Goal: Book appointment/travel/reservation

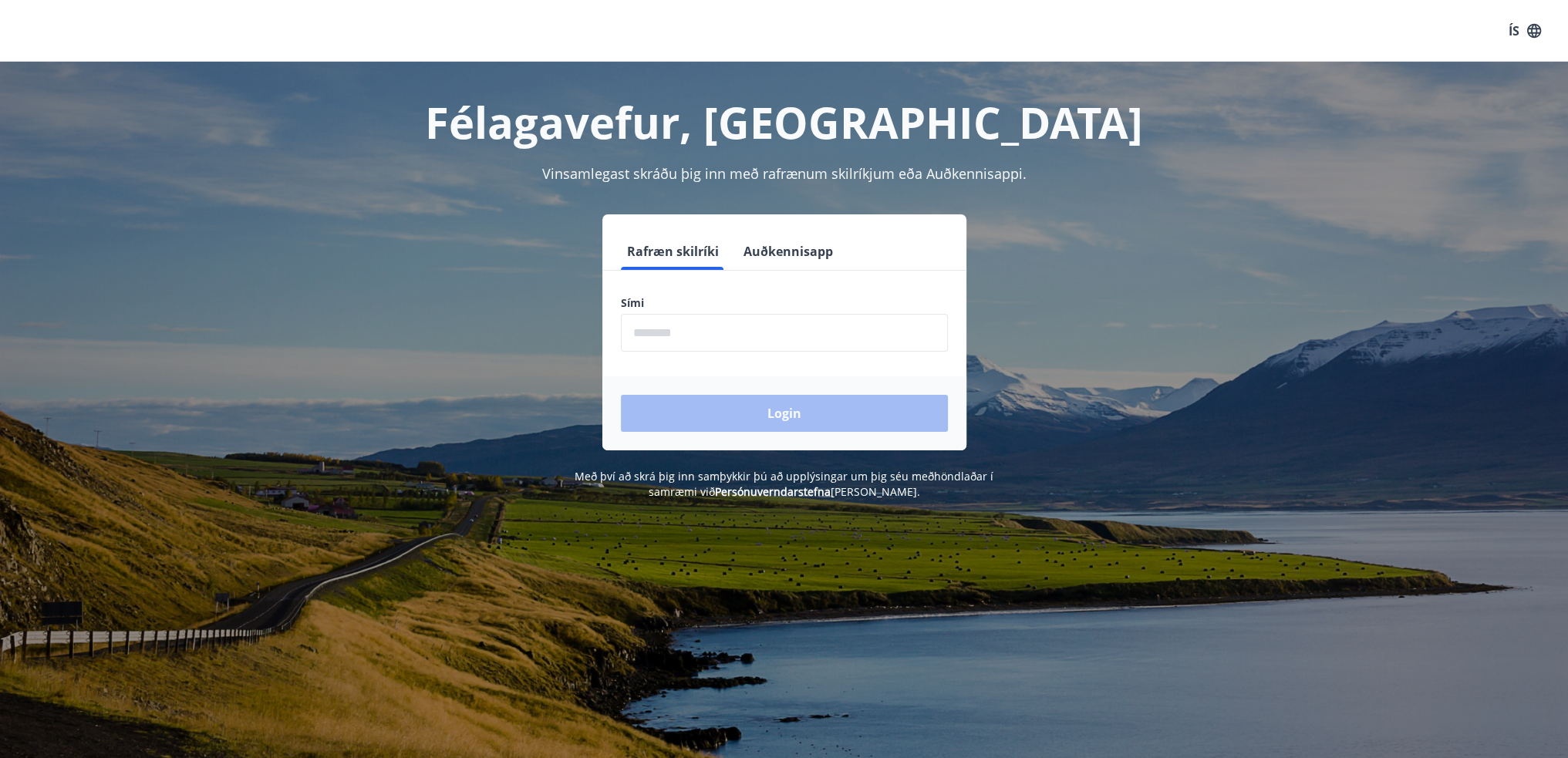
click at [765, 333] on input "phone" at bounding box center [784, 333] width 327 height 38
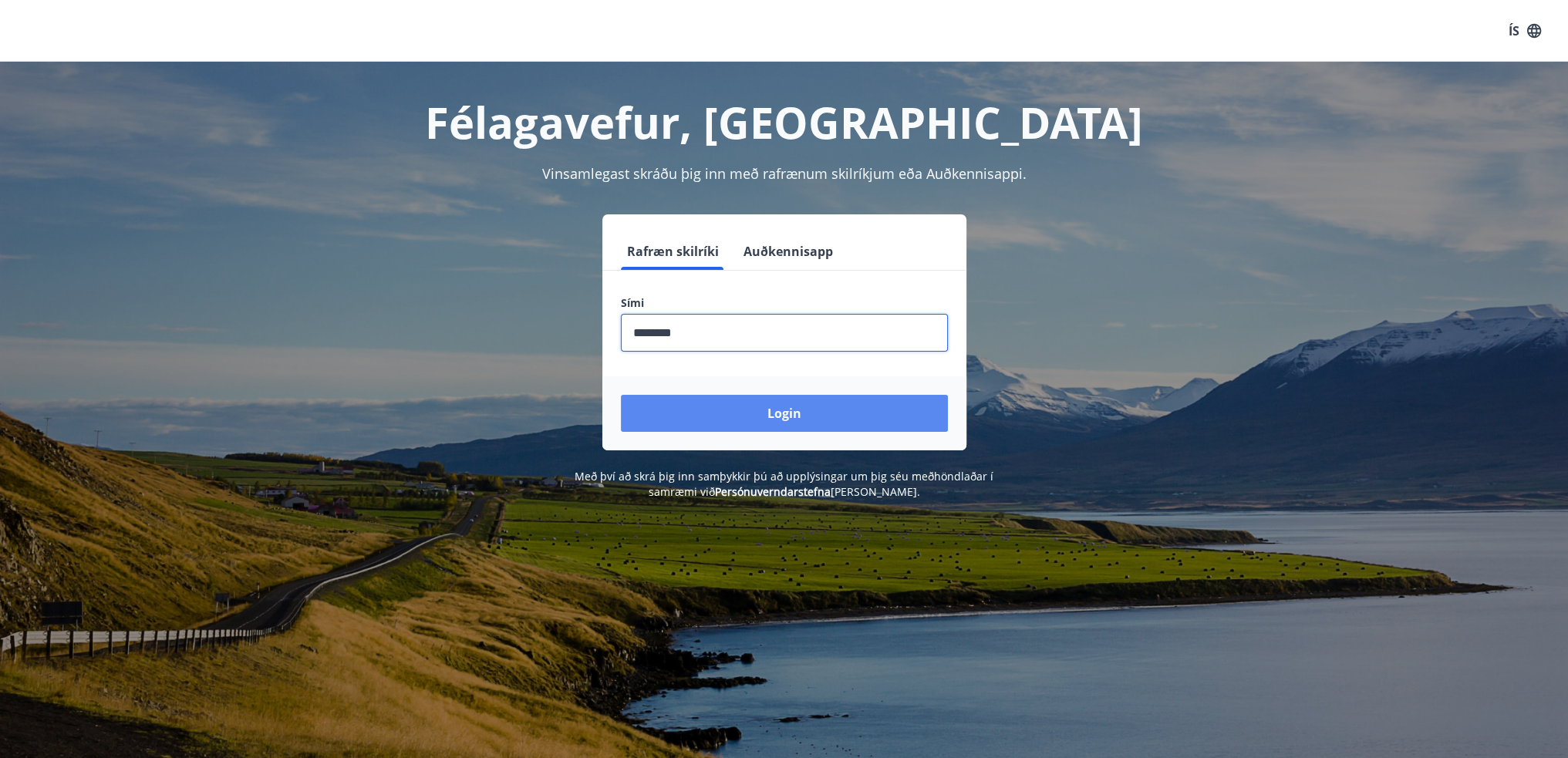
type input "********"
click at [786, 399] on button "Login" at bounding box center [784, 413] width 327 height 37
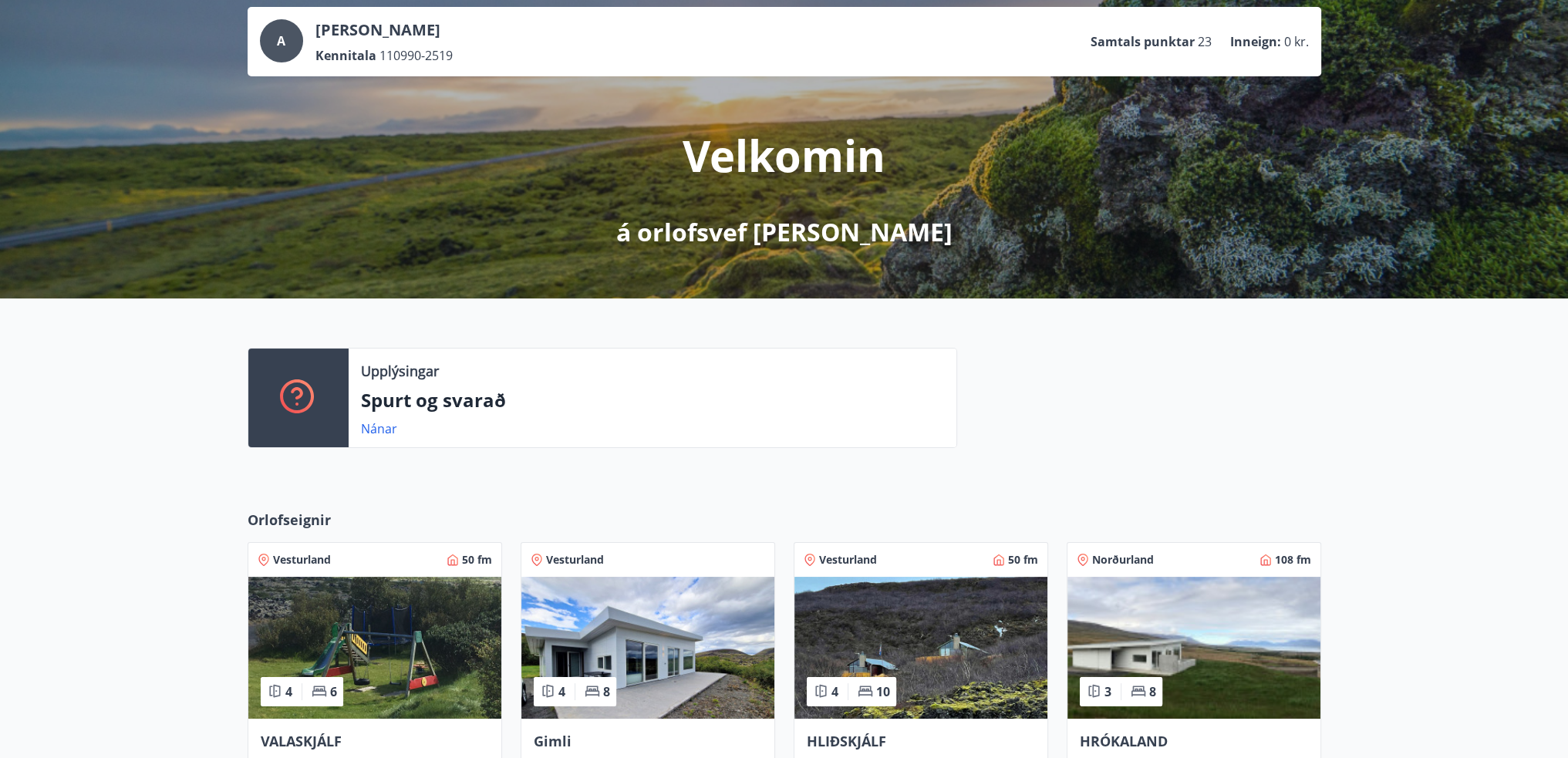
scroll to position [232, 0]
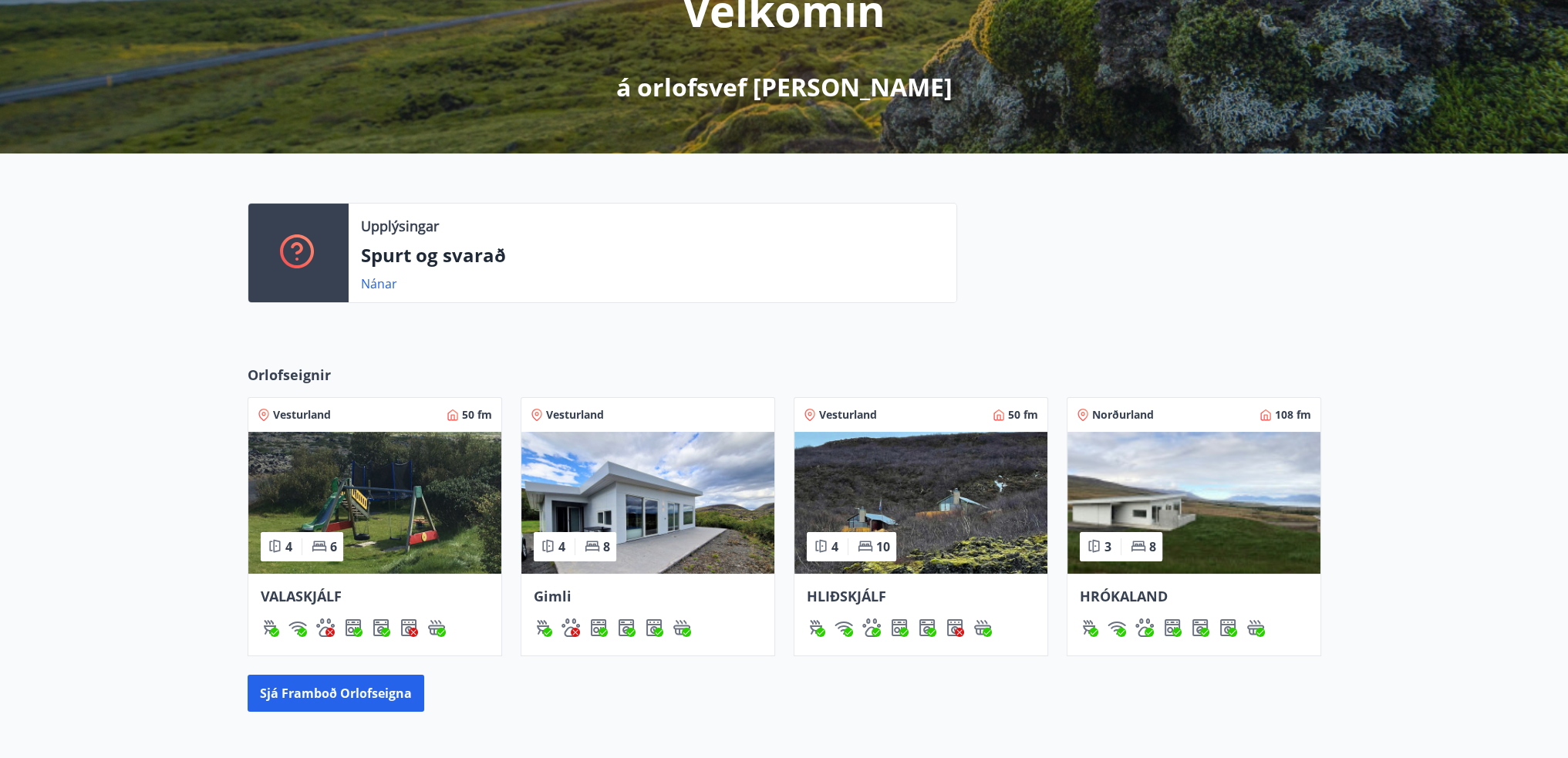
click at [1120, 590] on span "HRÓKALAND" at bounding box center [1124, 596] width 88 height 19
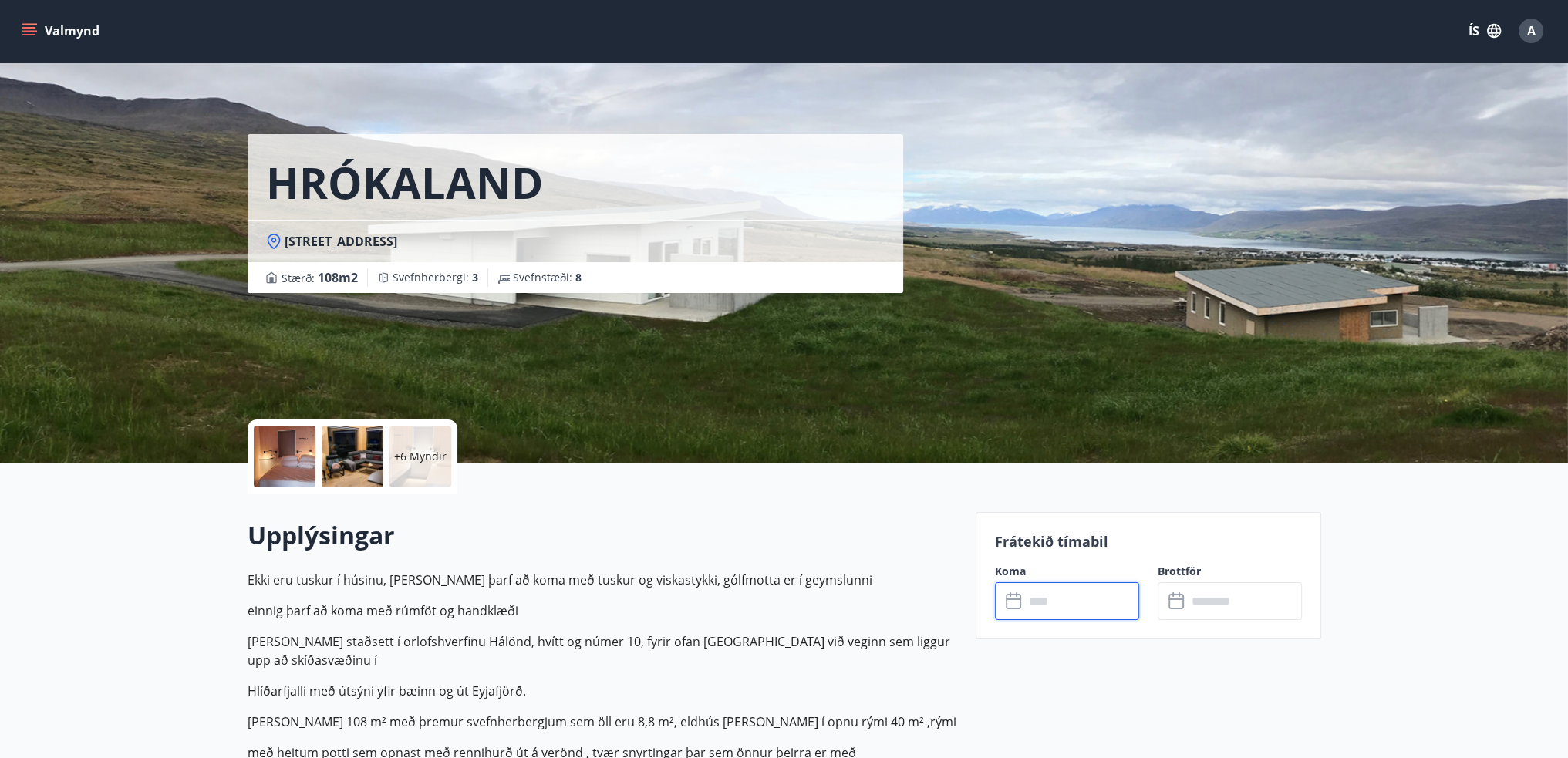
click at [1093, 599] on input "text" at bounding box center [1082, 601] width 115 height 38
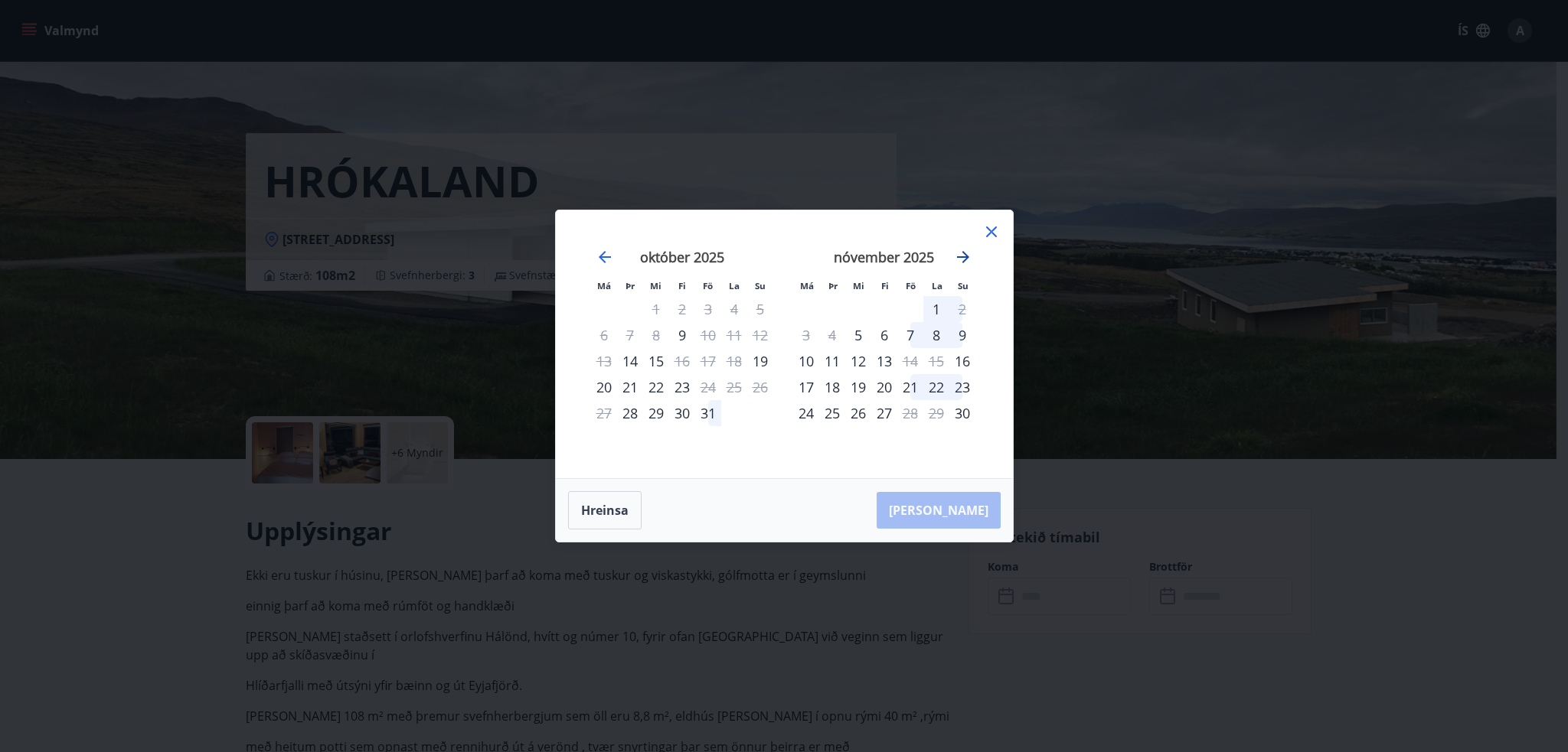
click at [965, 259] on icon "Move forward to switch to the next month." at bounding box center [963, 257] width 19 height 19
click at [989, 231] on icon at bounding box center [991, 232] width 11 height 11
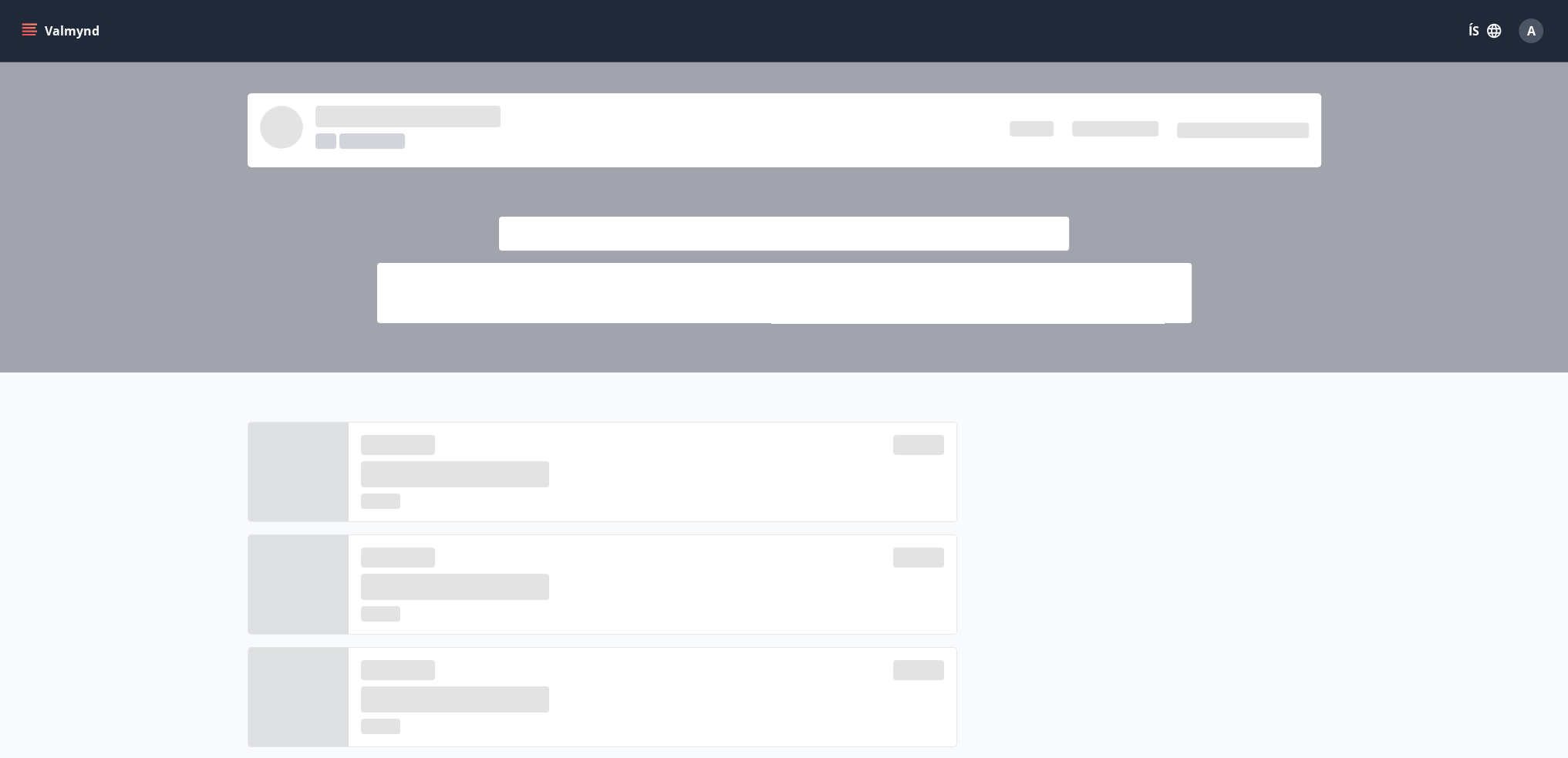
scroll to position [232, 0]
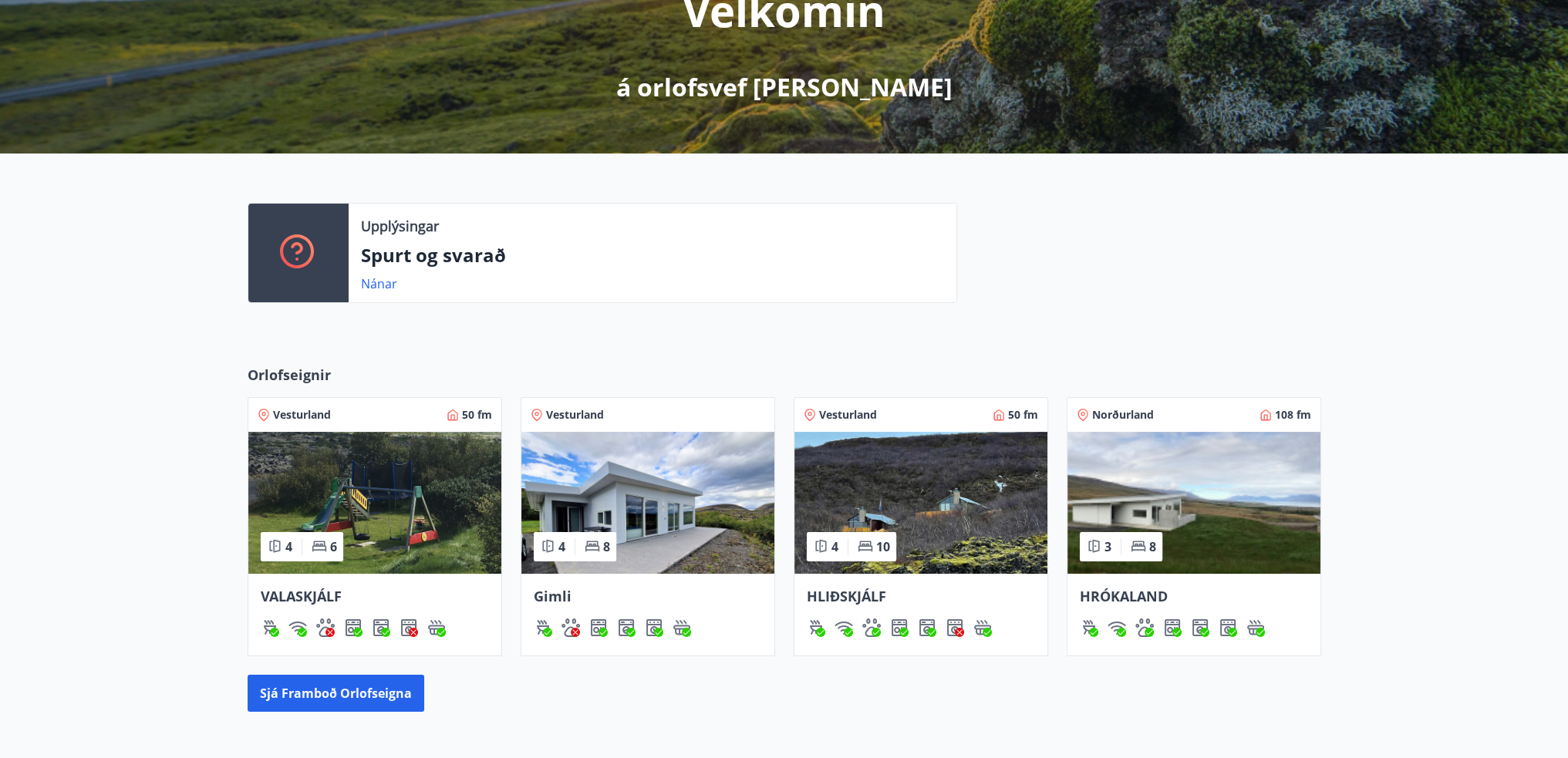
click at [565, 599] on span "Gimli" at bounding box center [553, 596] width 38 height 19
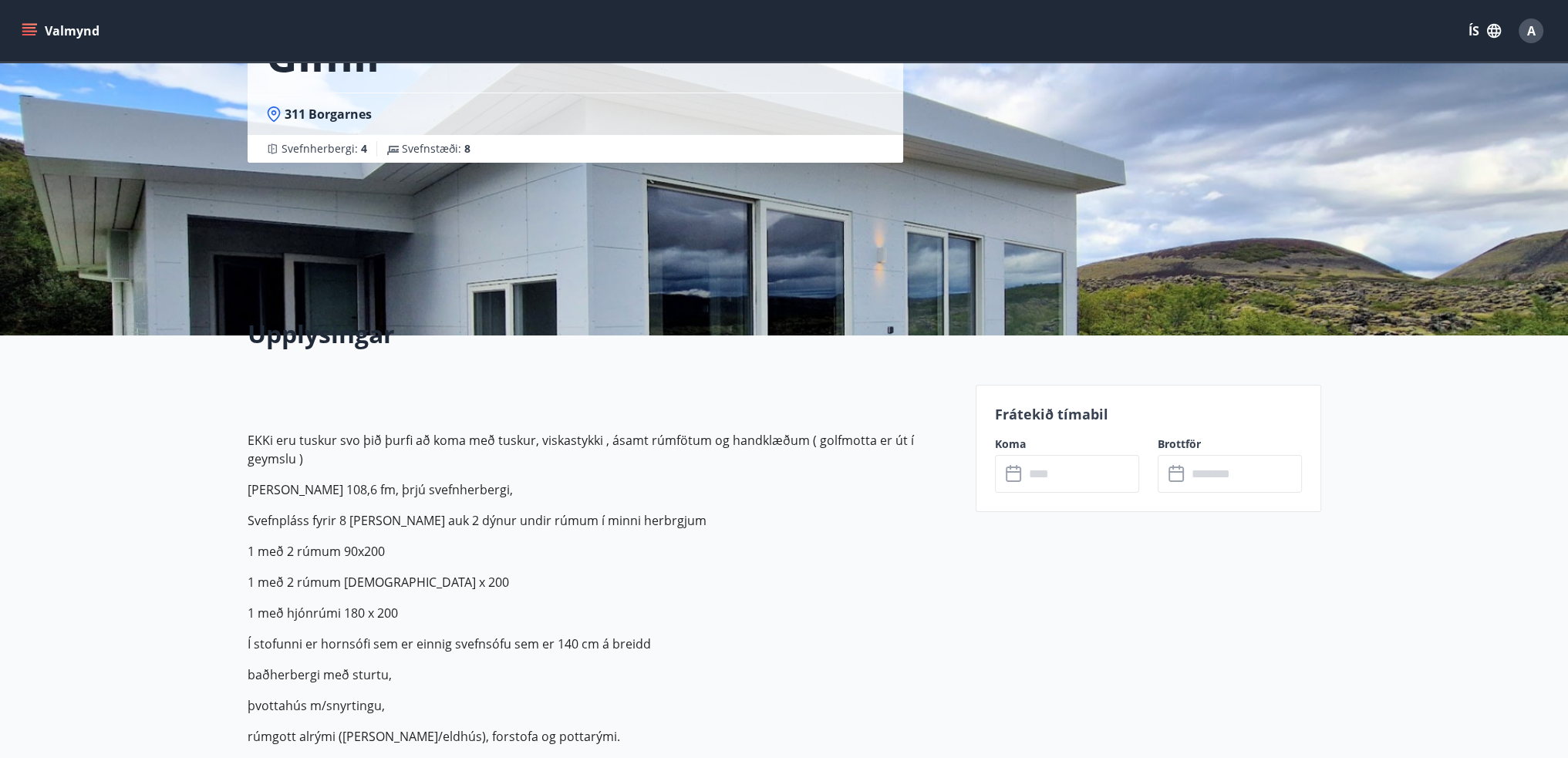
scroll to position [154, 0]
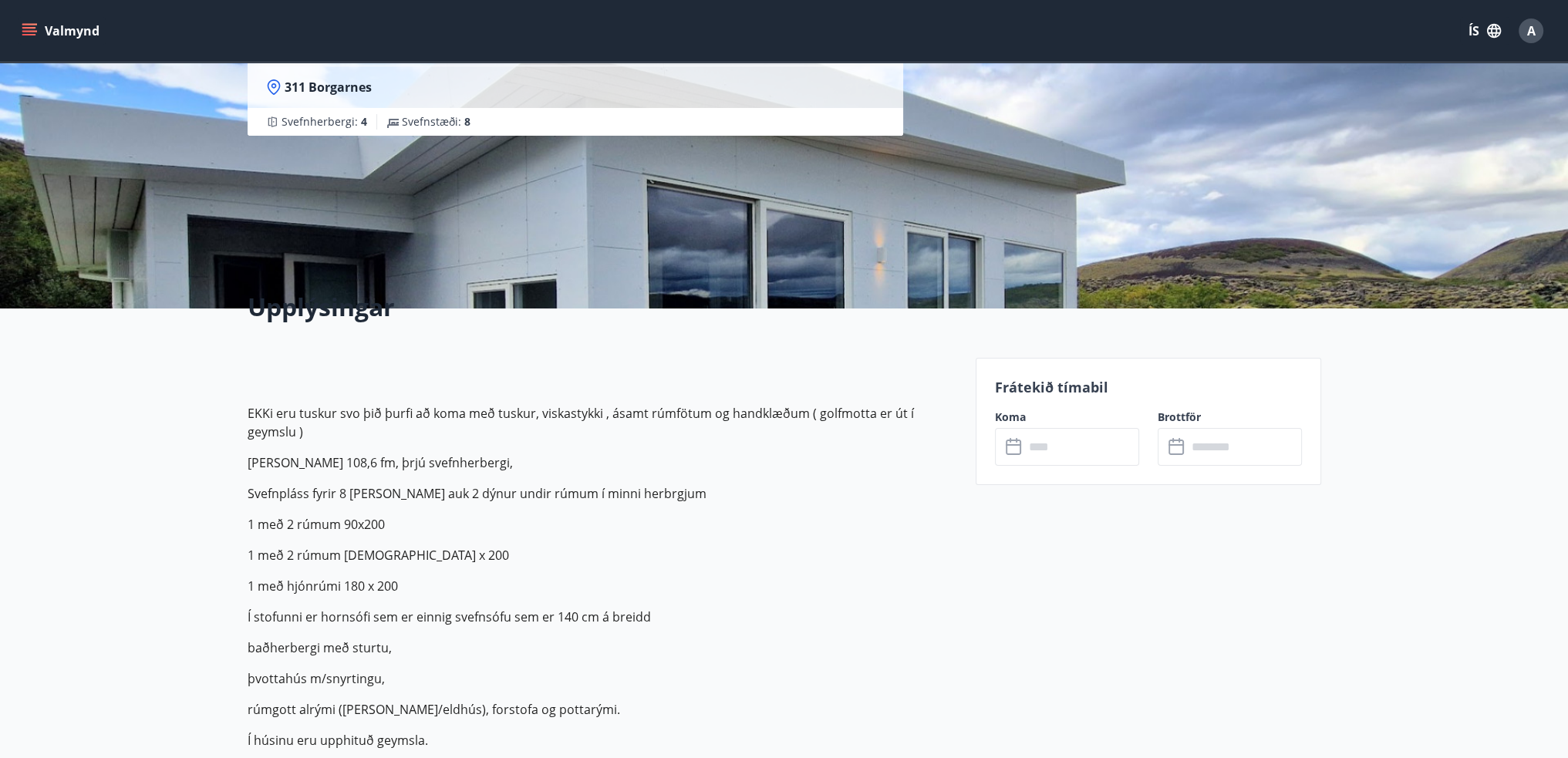
click at [1054, 459] on input "text" at bounding box center [1082, 446] width 115 height 38
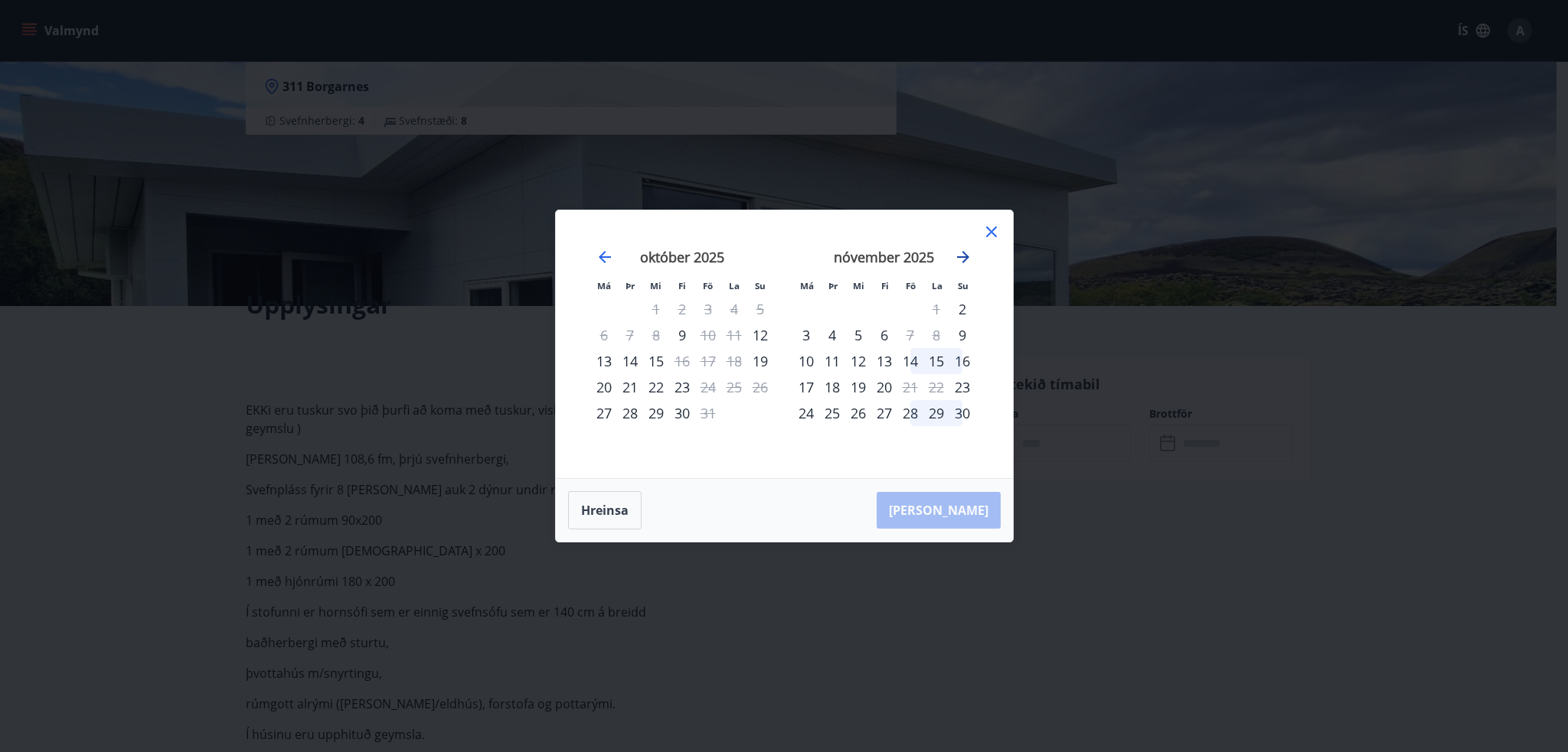
click at [961, 263] on icon "Move forward to switch to the next month." at bounding box center [963, 257] width 19 height 19
drag, startPoint x: 995, startPoint y: 235, endPoint x: 953, endPoint y: 431, distance: 200.4
click at [995, 235] on icon at bounding box center [992, 232] width 19 height 19
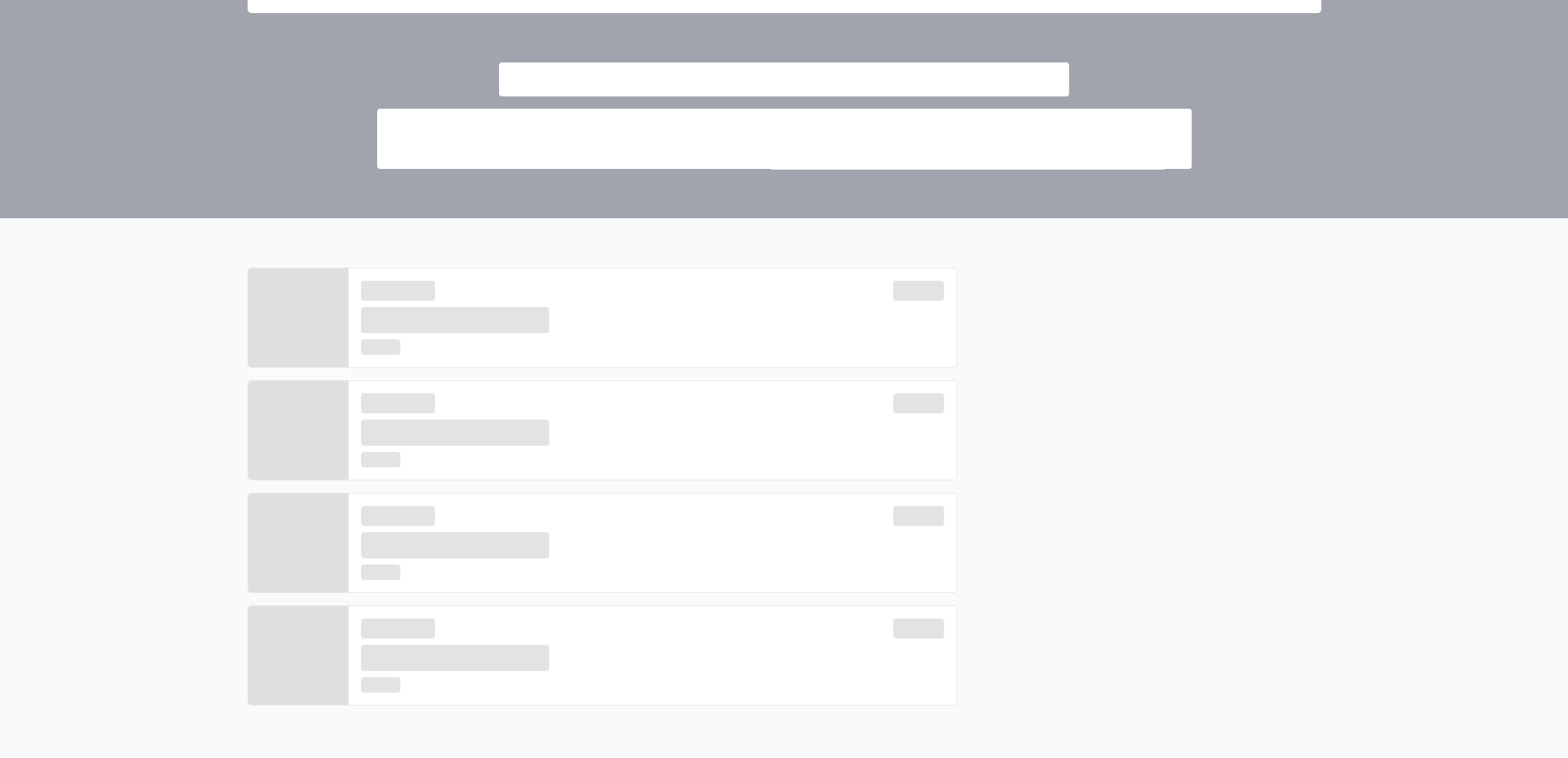
scroll to position [232, 0]
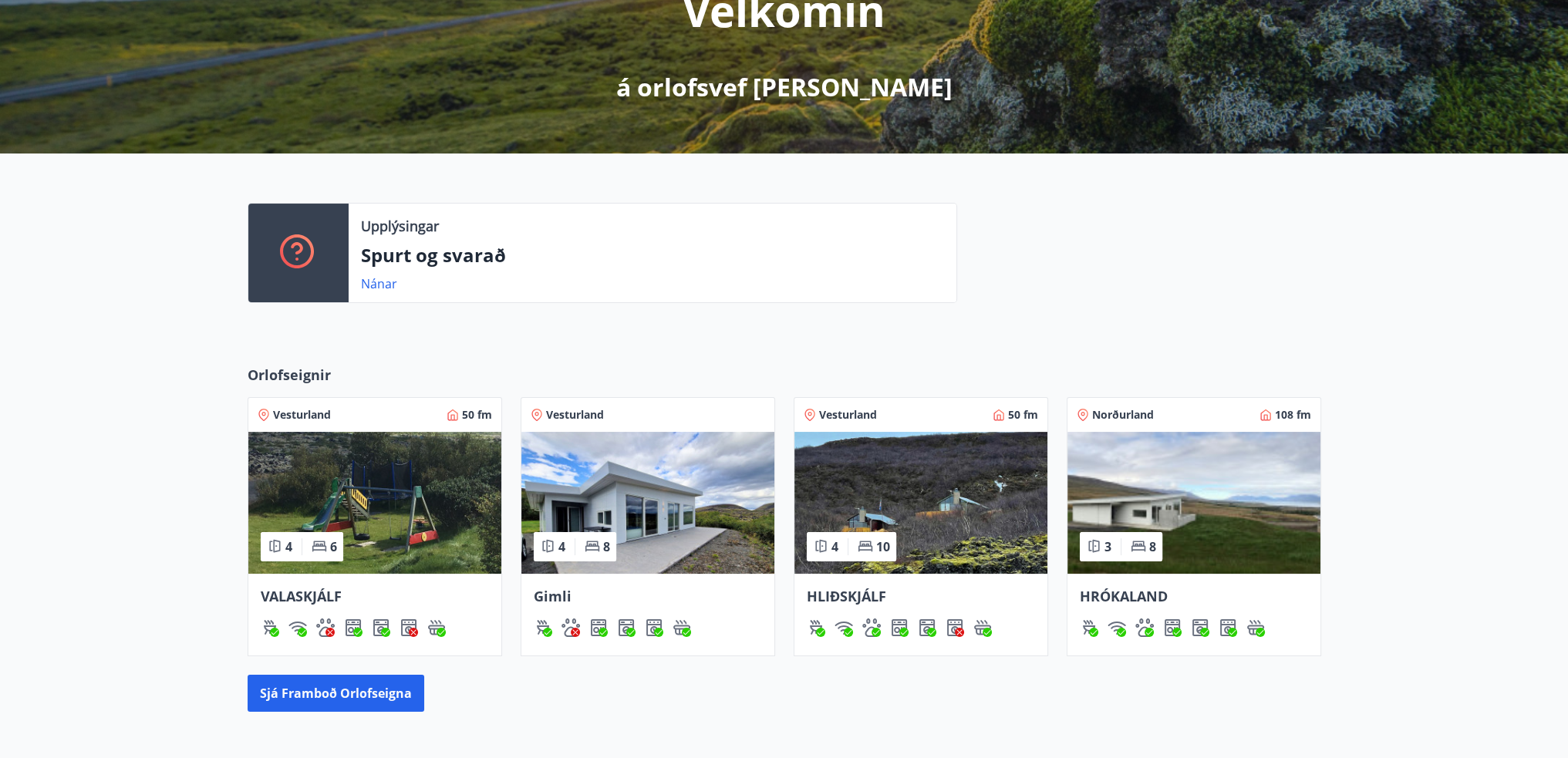
click at [1146, 553] on div "8" at bounding box center [1144, 547] width 25 height 17
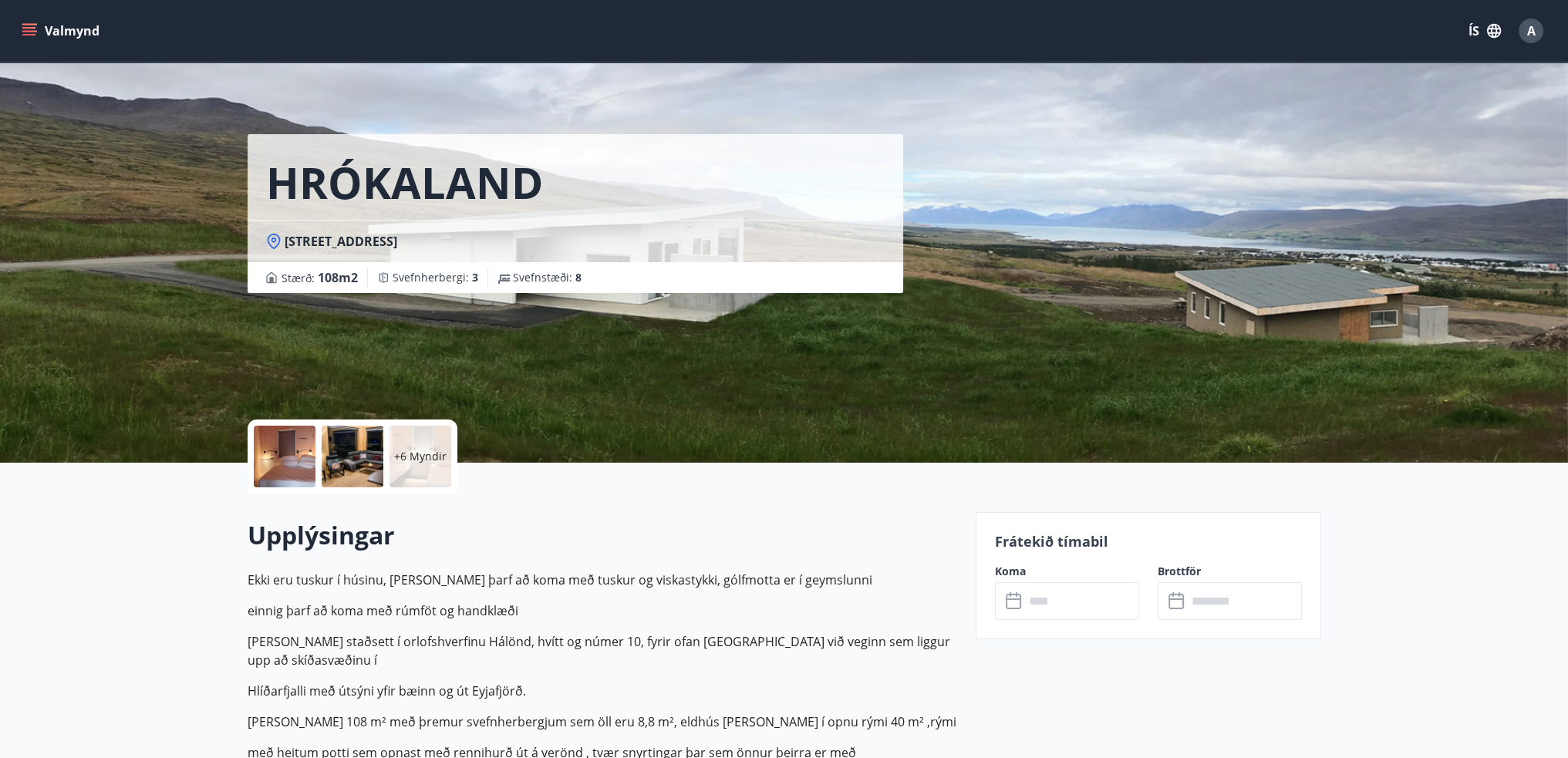
scroll to position [232, 0]
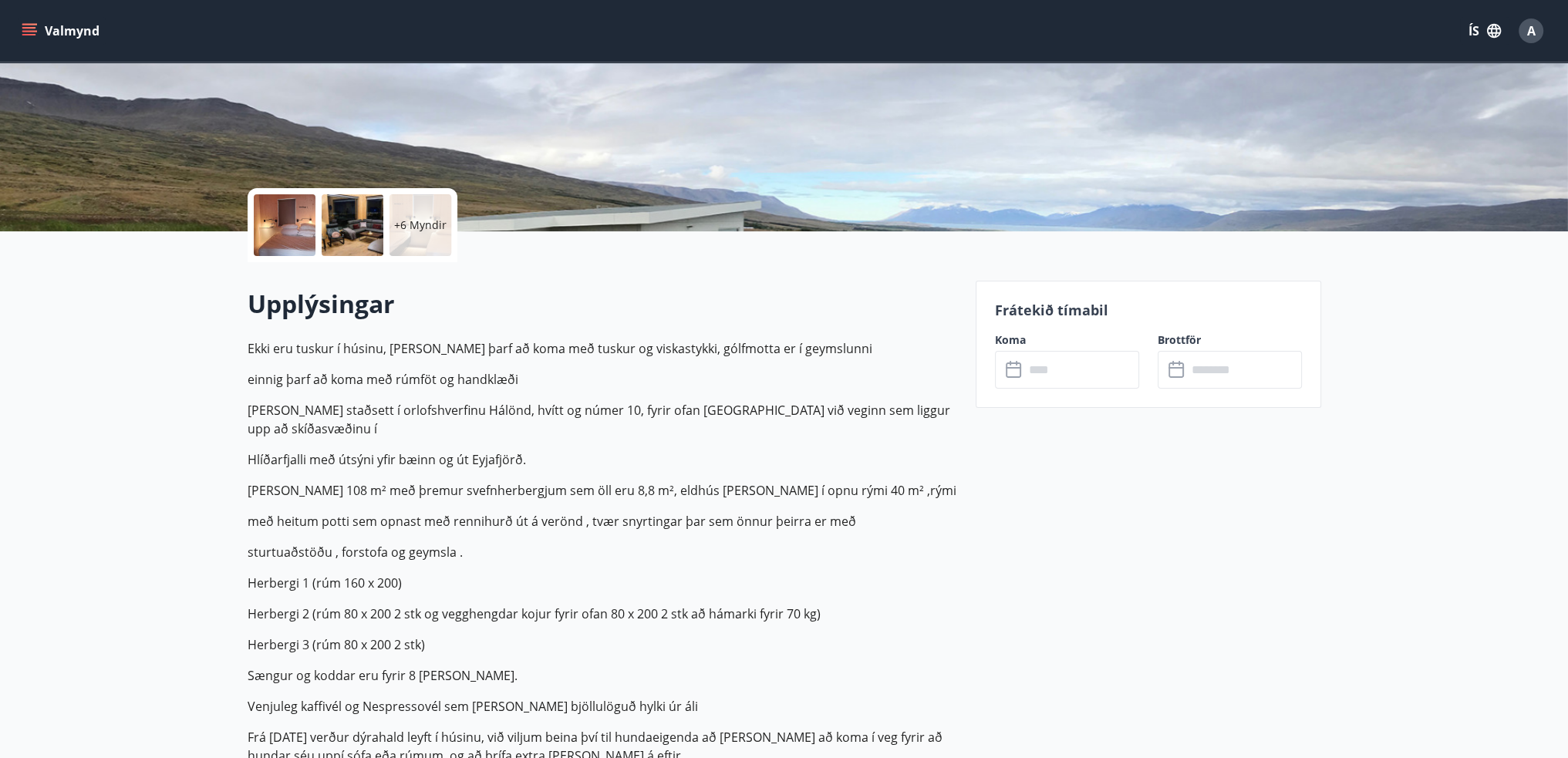
click at [1068, 369] on input "text" at bounding box center [1082, 369] width 115 height 38
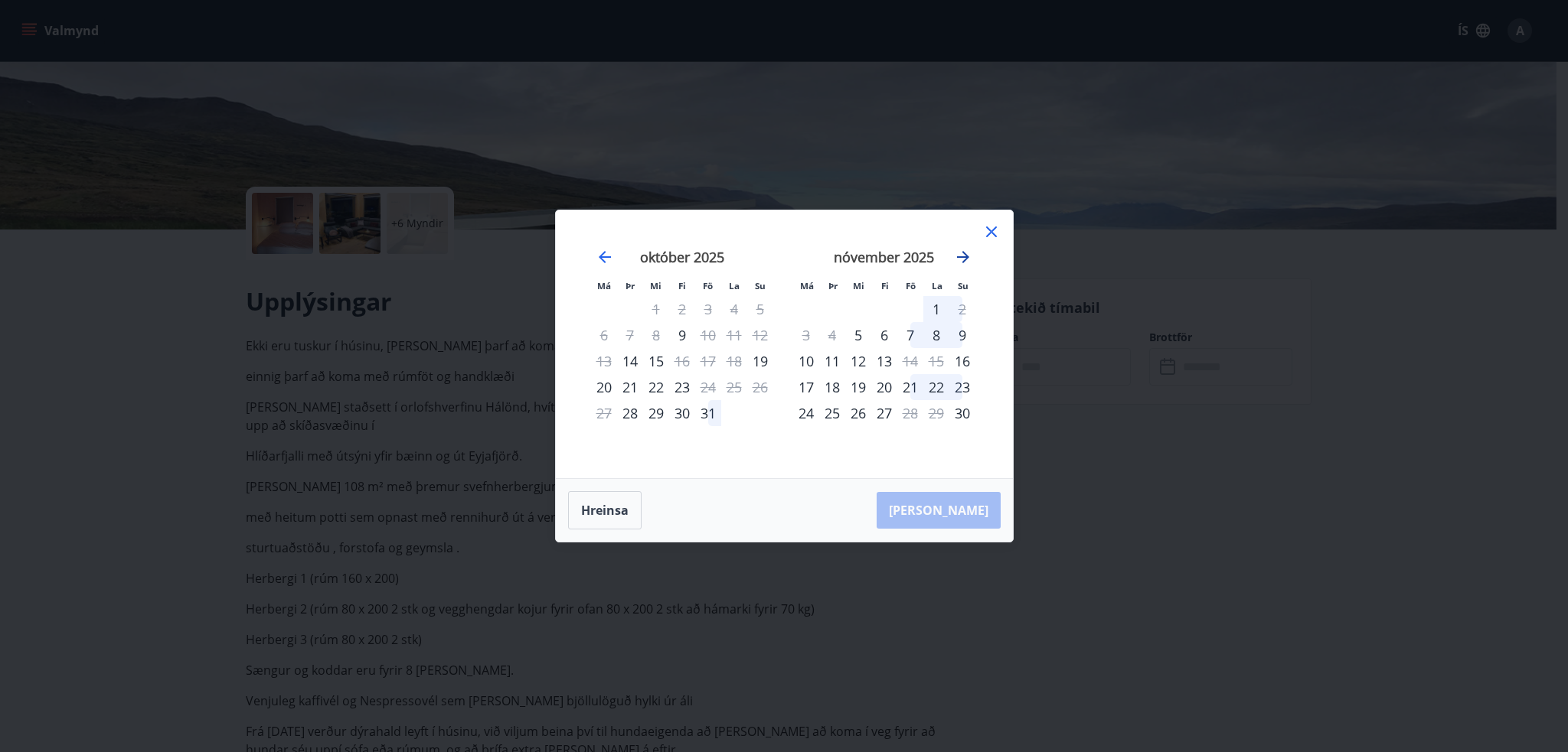
click at [968, 253] on icon "Move forward to switch to the next month." at bounding box center [963, 257] width 19 height 19
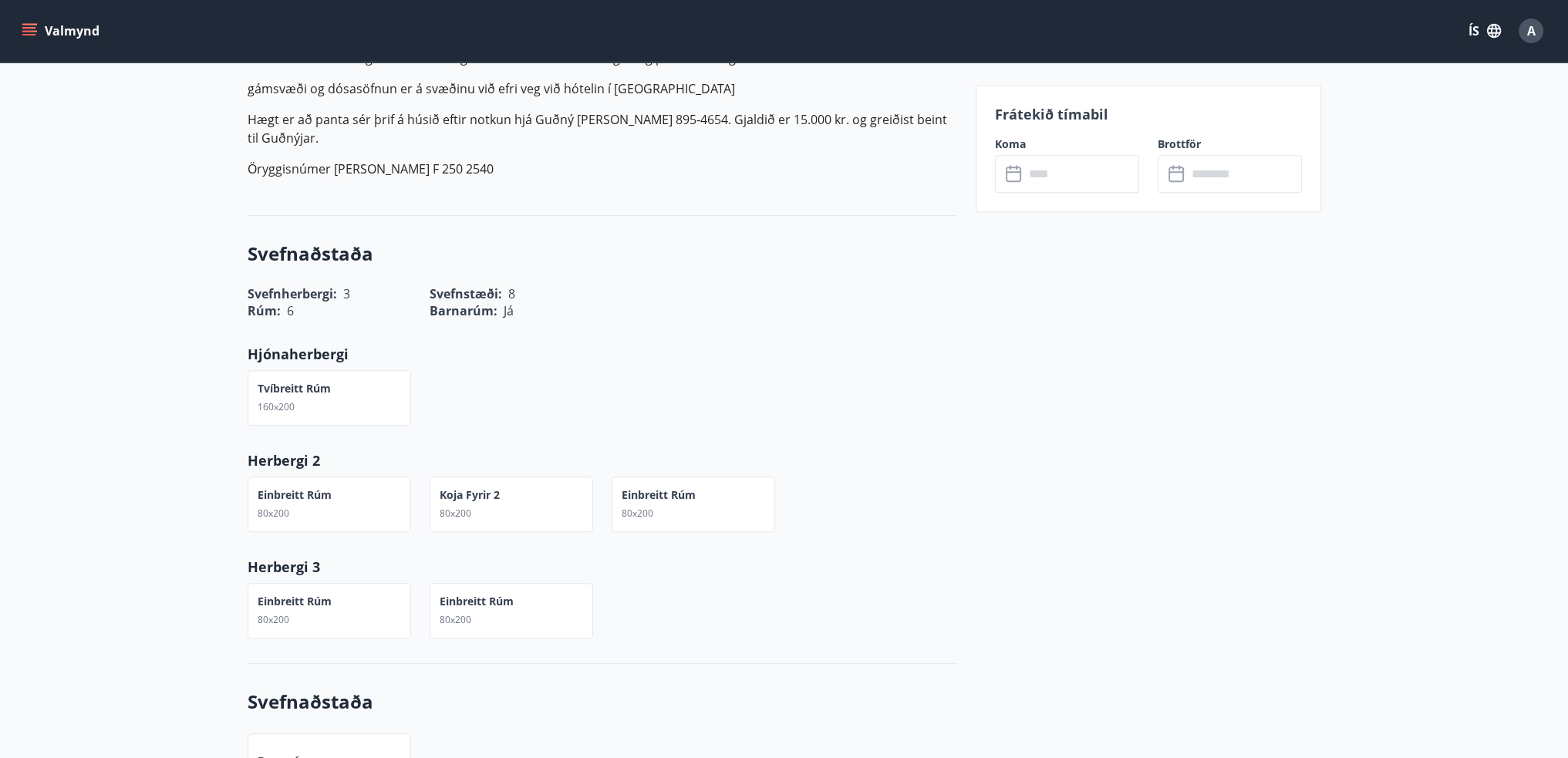
scroll to position [385, 0]
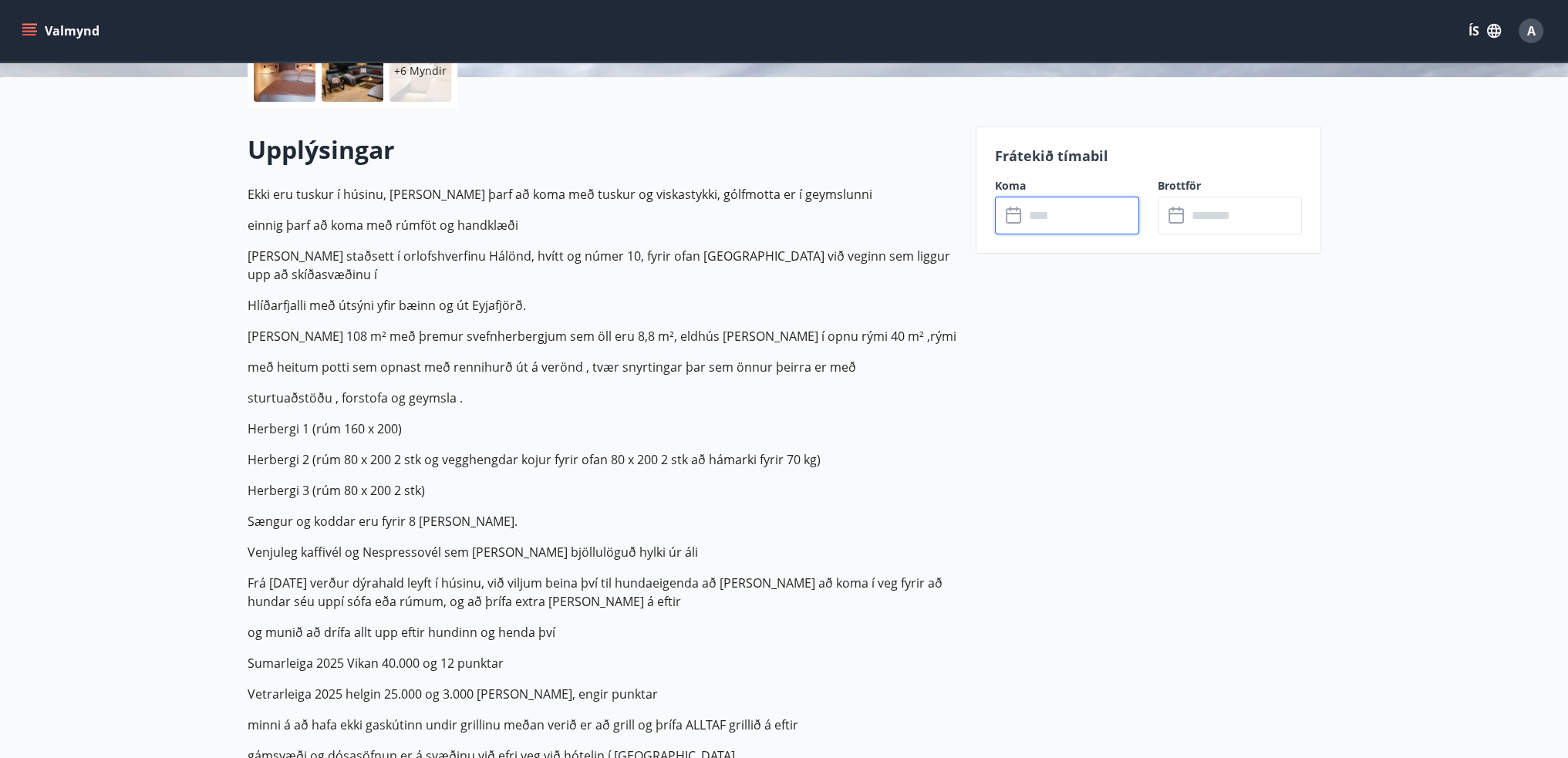
click at [1061, 218] on input "text" at bounding box center [1082, 216] width 115 height 38
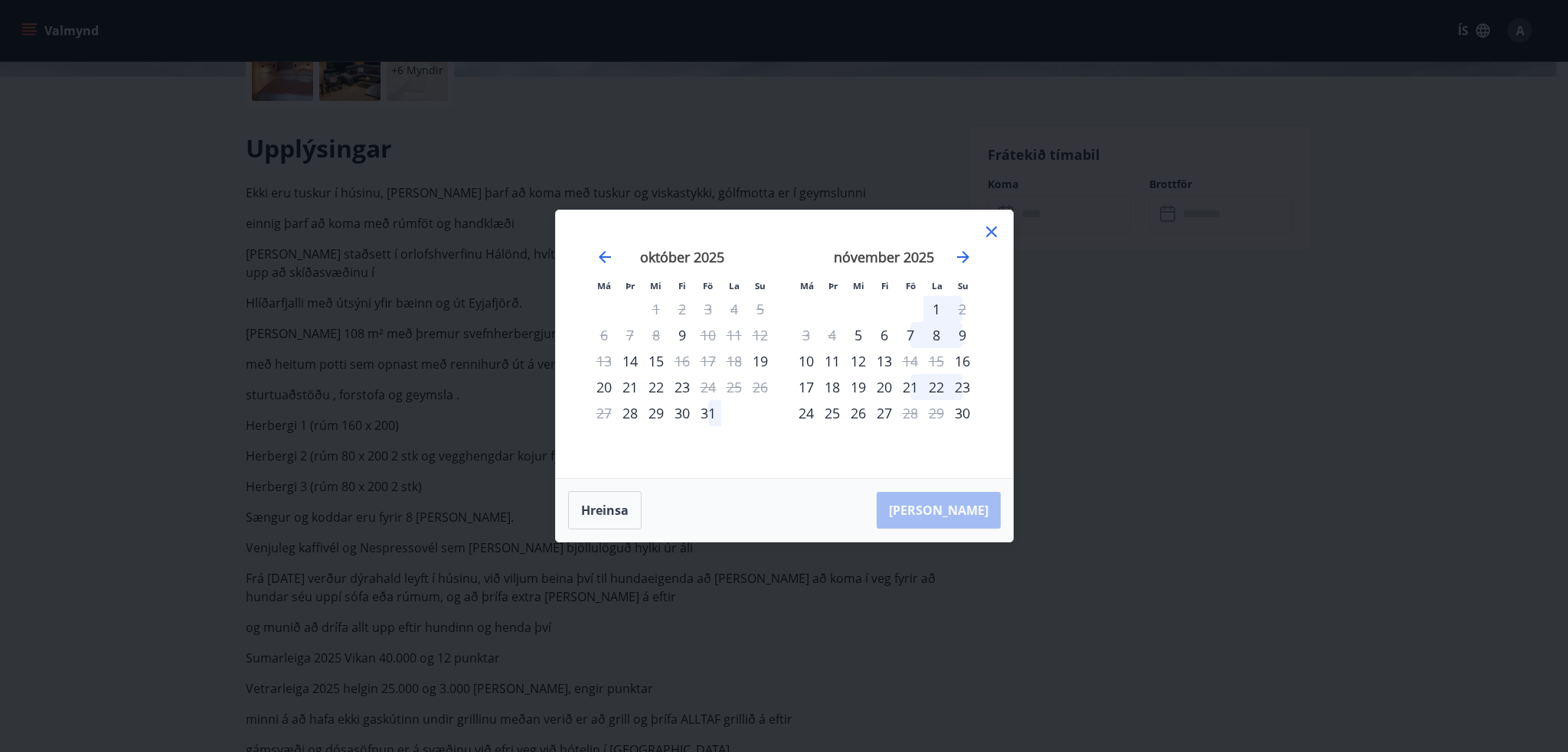
click at [909, 337] on div "7" at bounding box center [910, 335] width 26 height 26
click at [961, 334] on div "9" at bounding box center [962, 335] width 26 height 26
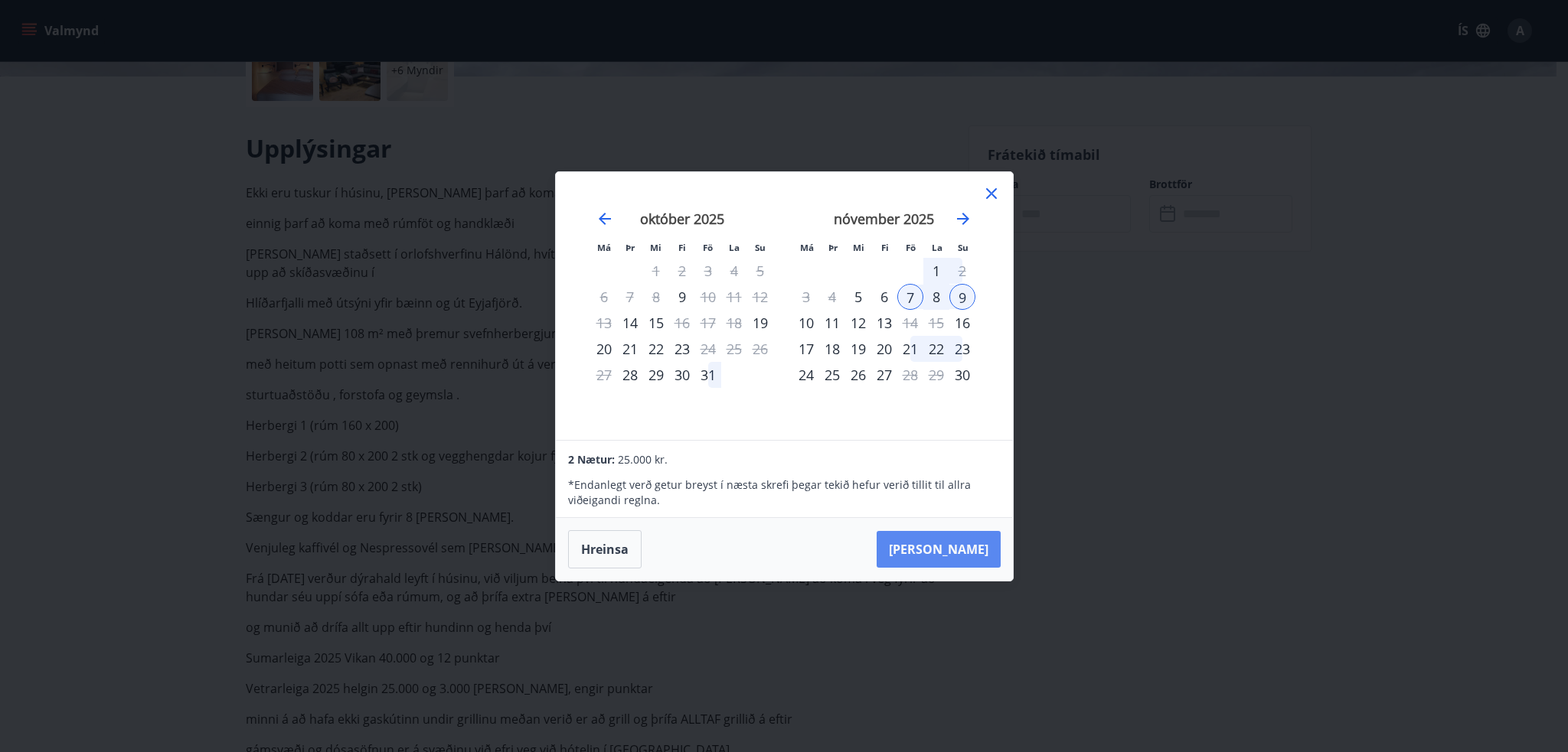
click at [961, 552] on button "Taka Frá" at bounding box center [938, 550] width 124 height 37
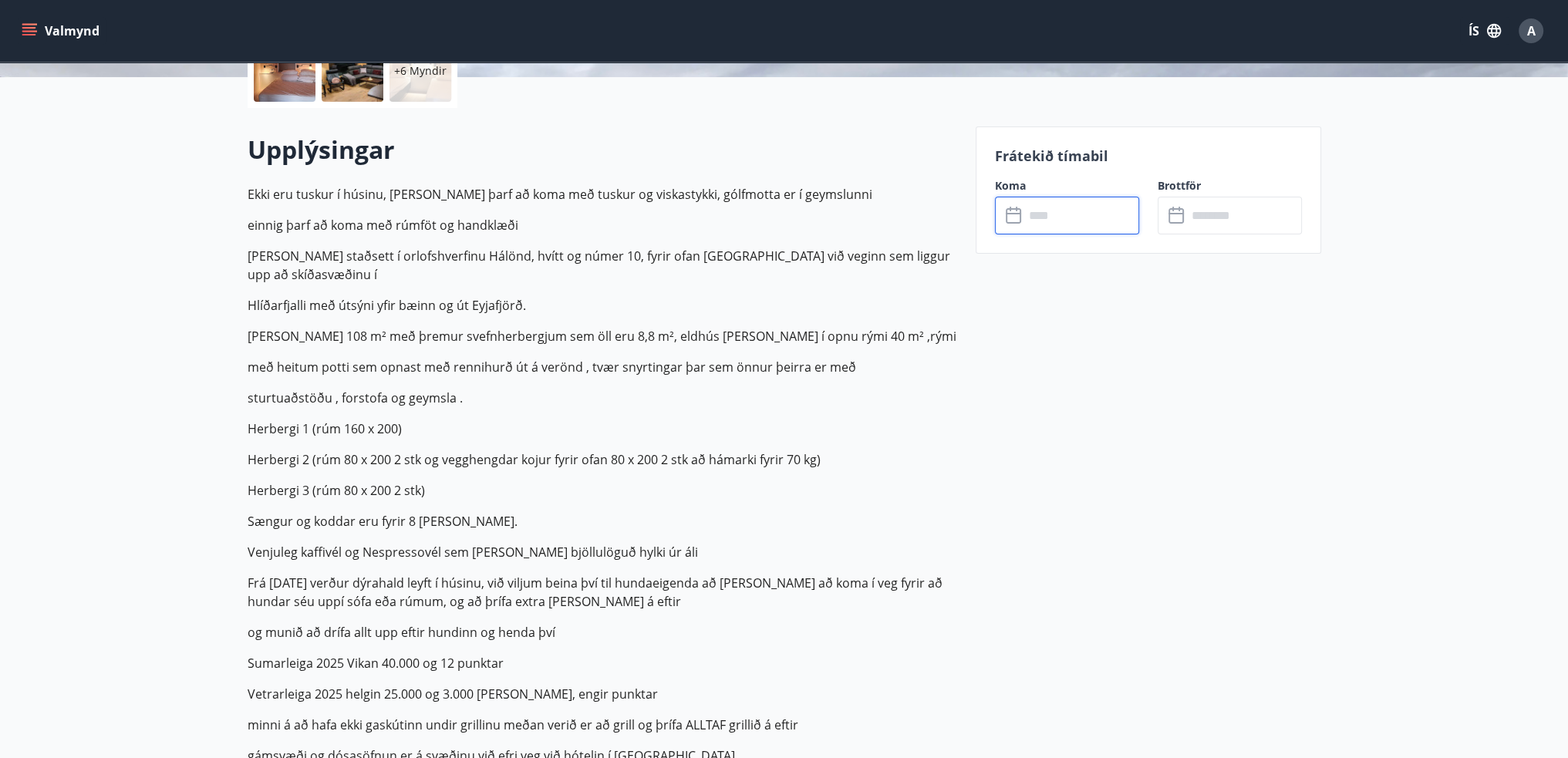
type input "******"
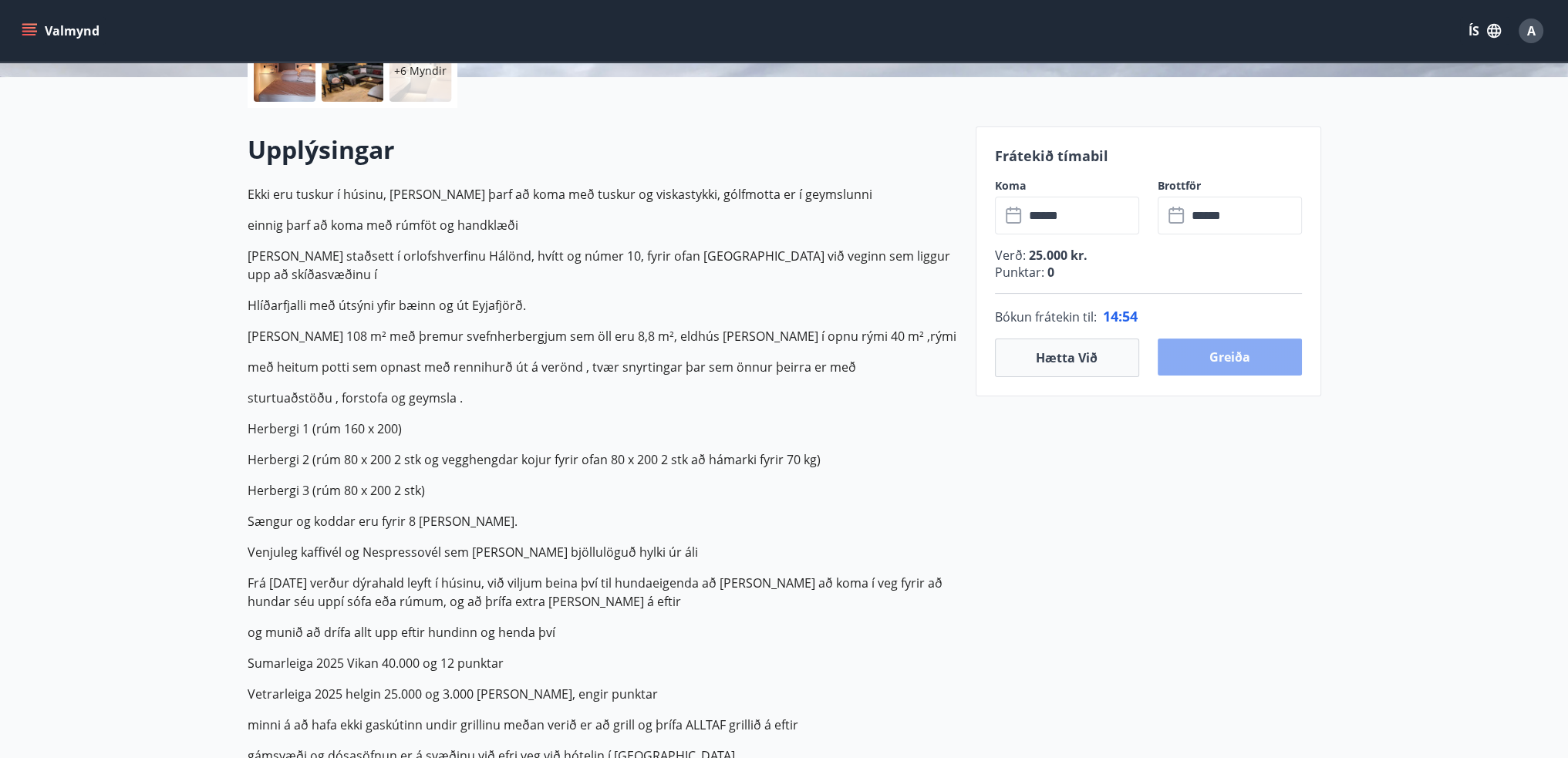
click at [1248, 362] on button "Greiða" at bounding box center [1230, 357] width 144 height 37
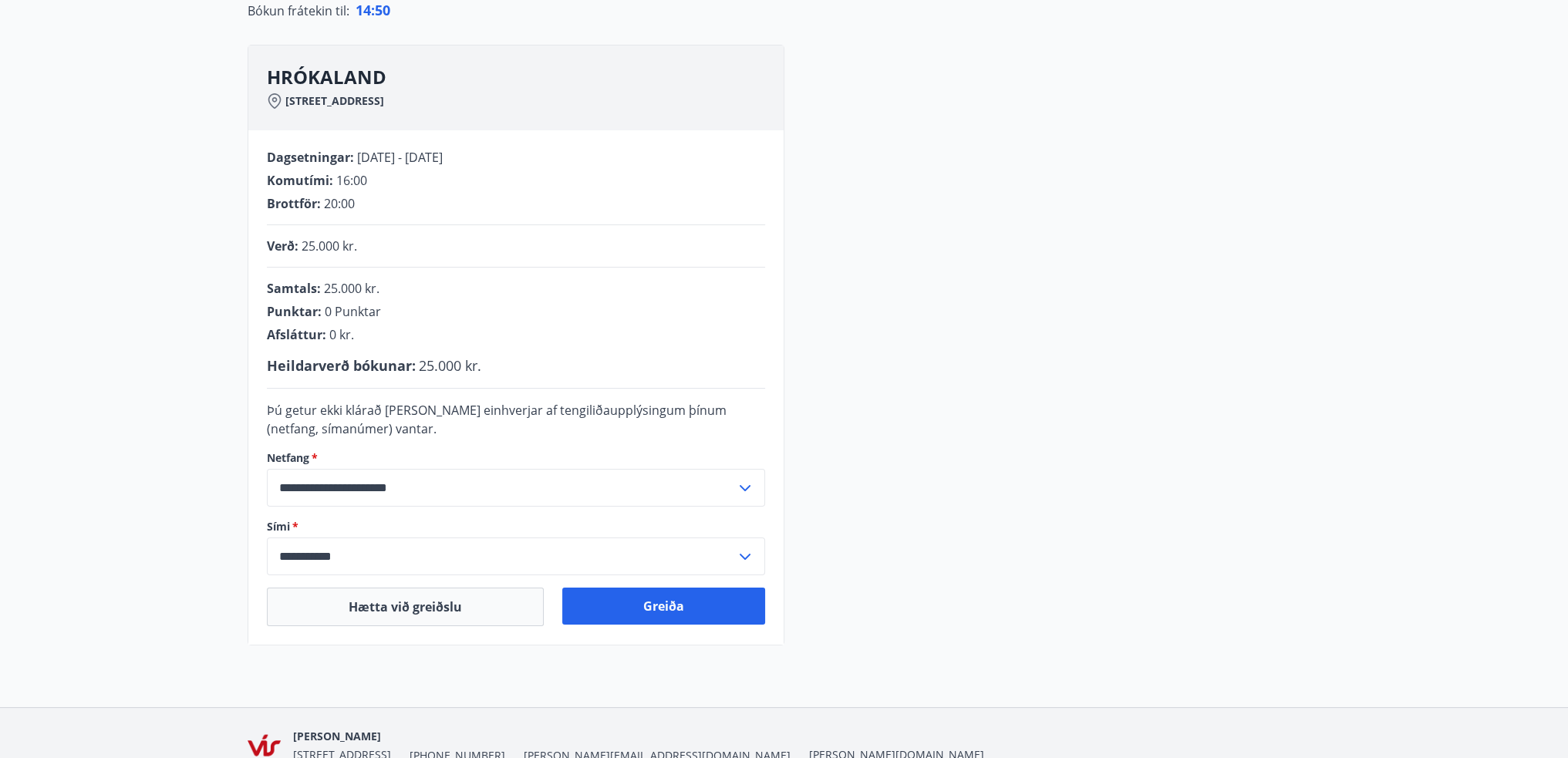
scroll to position [182, 0]
click at [545, 484] on input "**********" at bounding box center [501, 488] width 469 height 38
click at [351, 547] on li "Skrá nýtt netfang" at bounding box center [515, 549] width 497 height 28
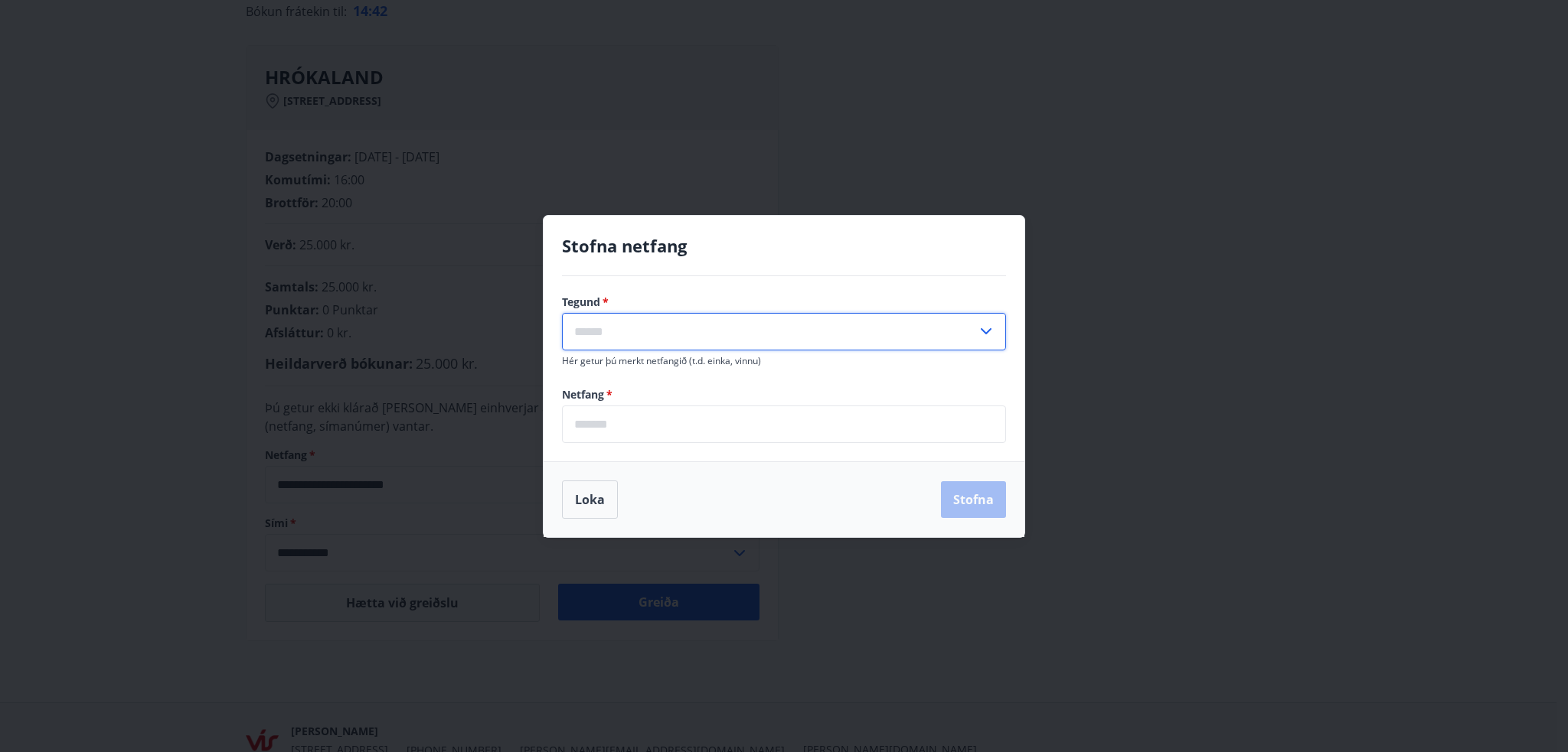
click at [655, 336] on input "text" at bounding box center [769, 332] width 415 height 38
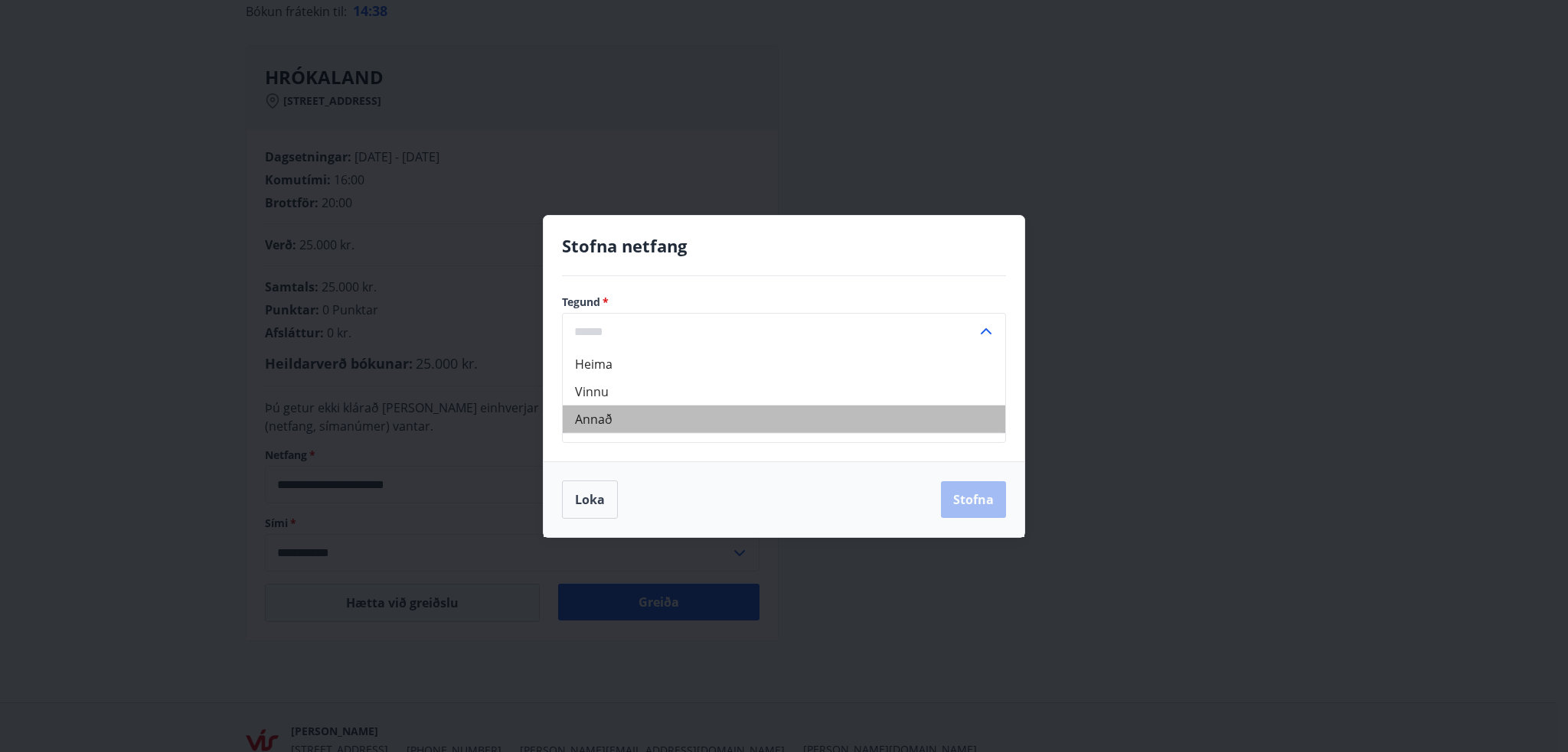
click at [603, 410] on li "Annað" at bounding box center [784, 419] width 442 height 28
type input "*****"
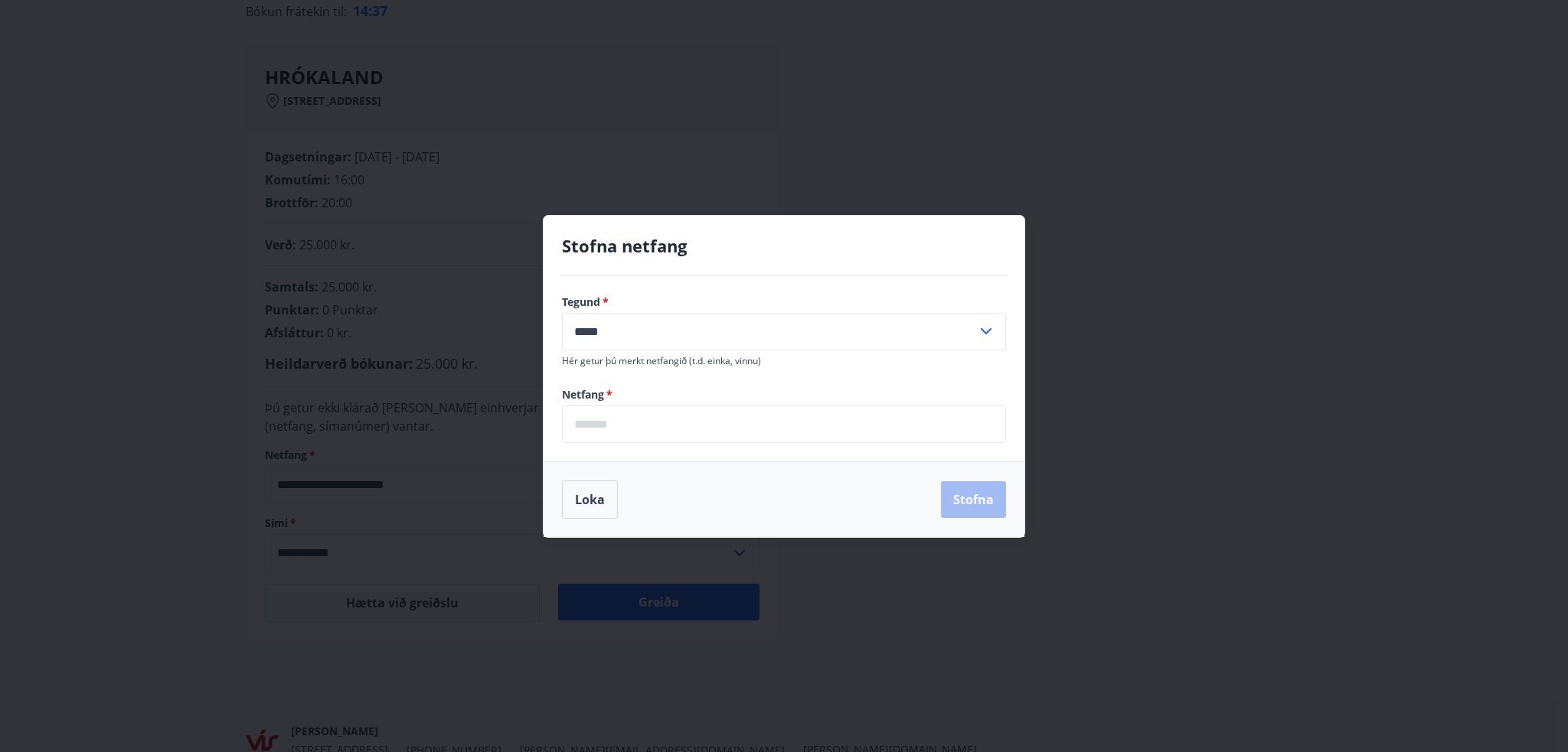
click at [613, 423] on input "email" at bounding box center [784, 424] width 444 height 38
type input "**********"
click at [981, 500] on button "Stofna" at bounding box center [973, 500] width 65 height 37
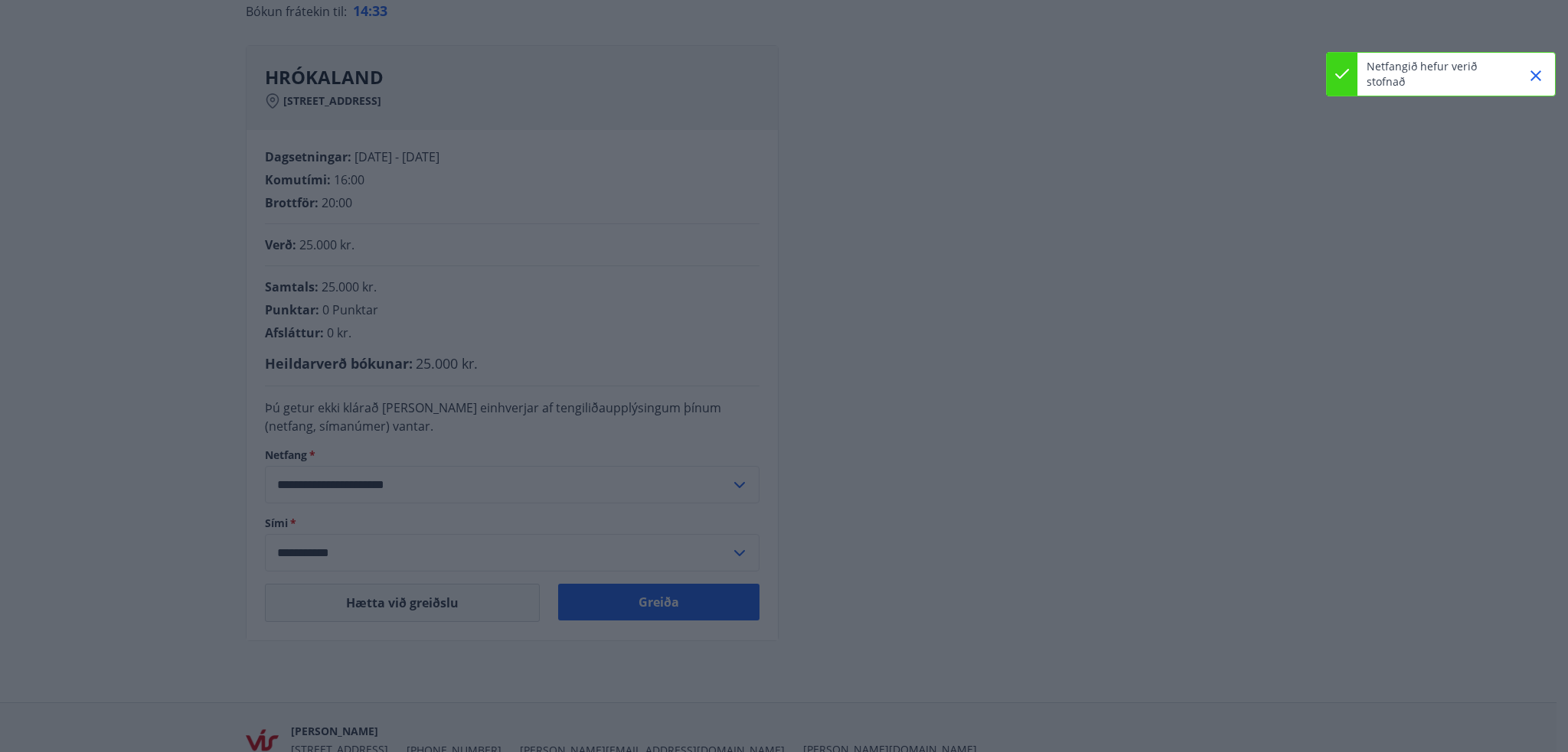
type input "**********"
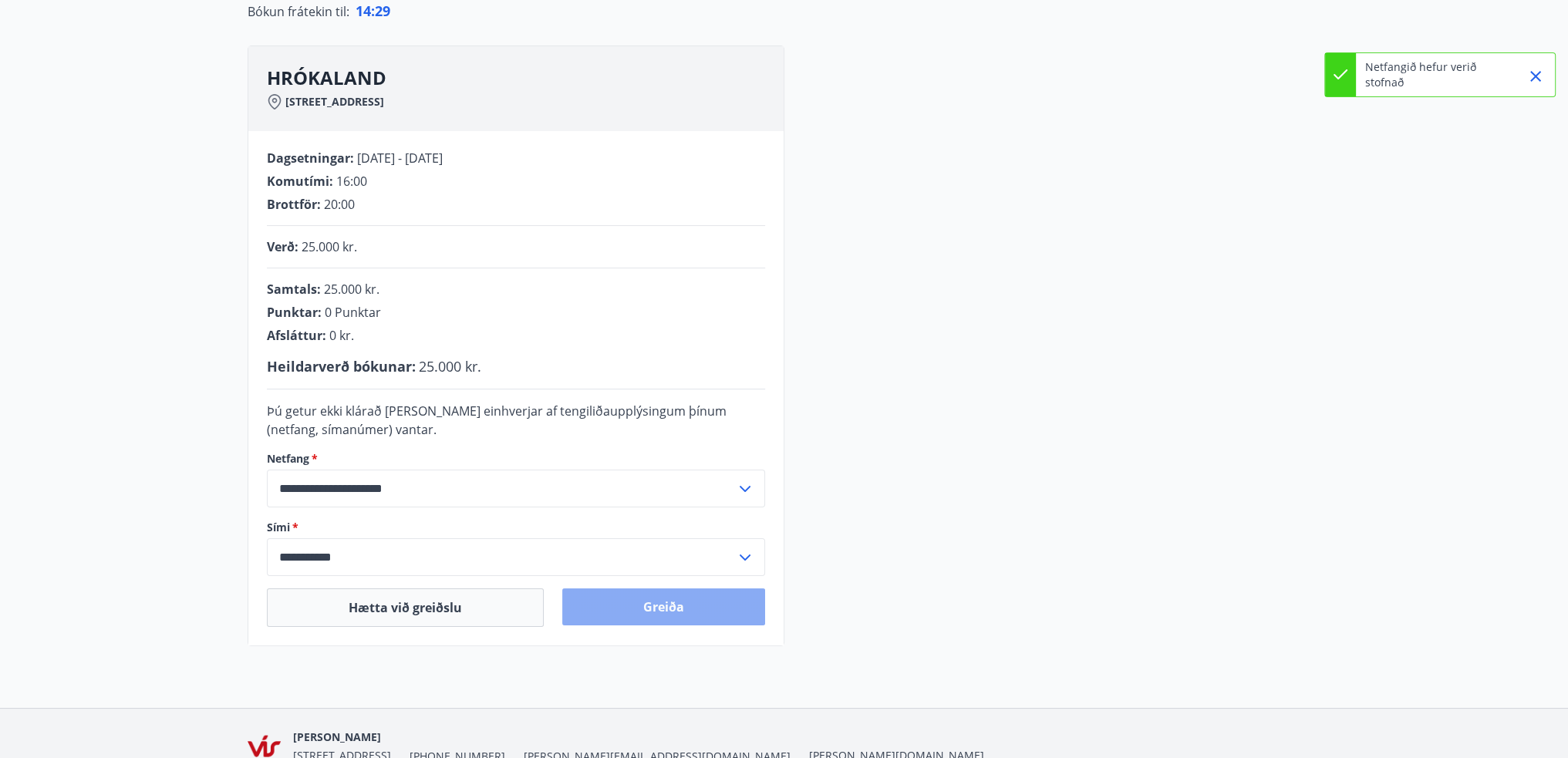
click at [676, 610] on button "Greiða" at bounding box center [663, 607] width 203 height 37
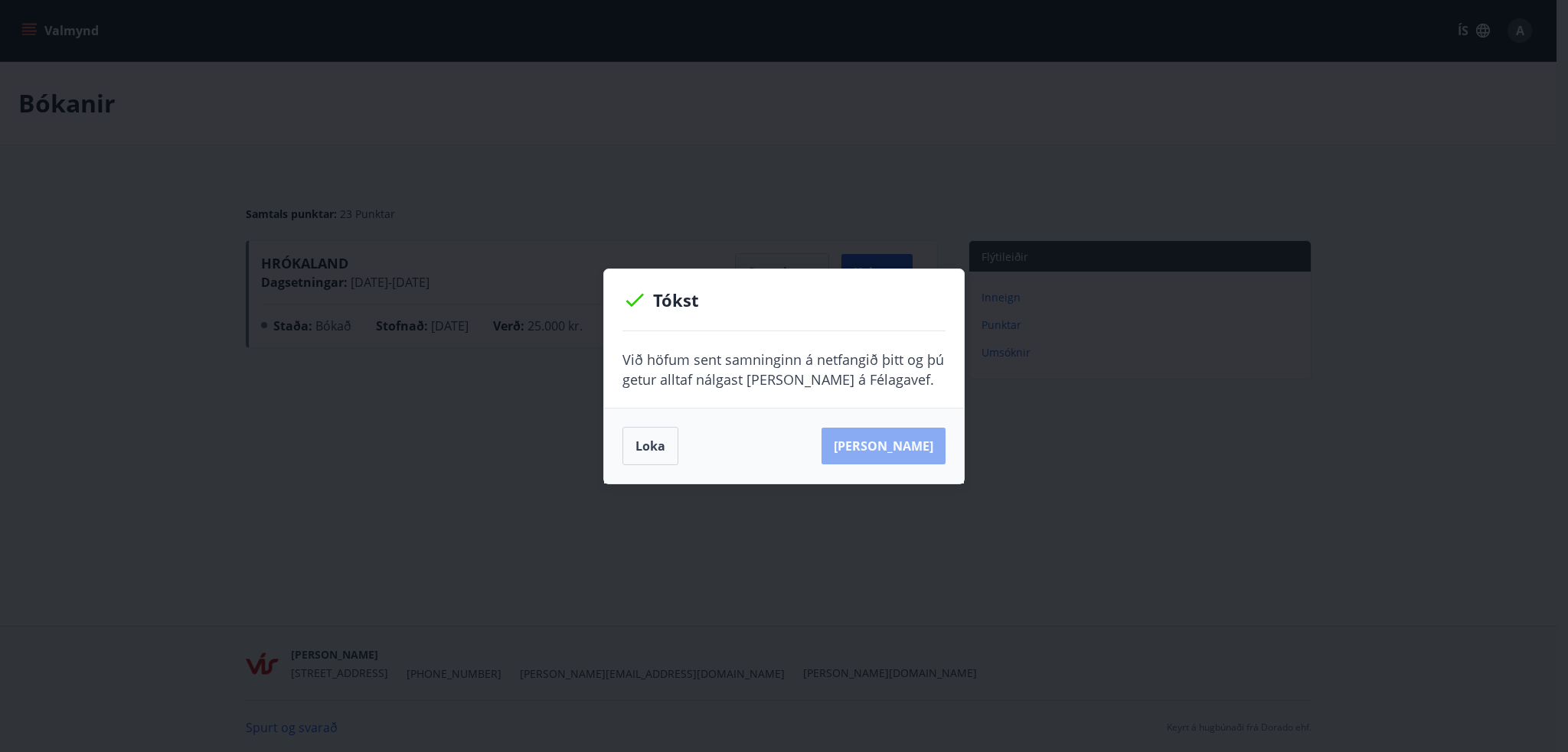
click at [916, 458] on button "Sjá samning" at bounding box center [883, 446] width 124 height 37
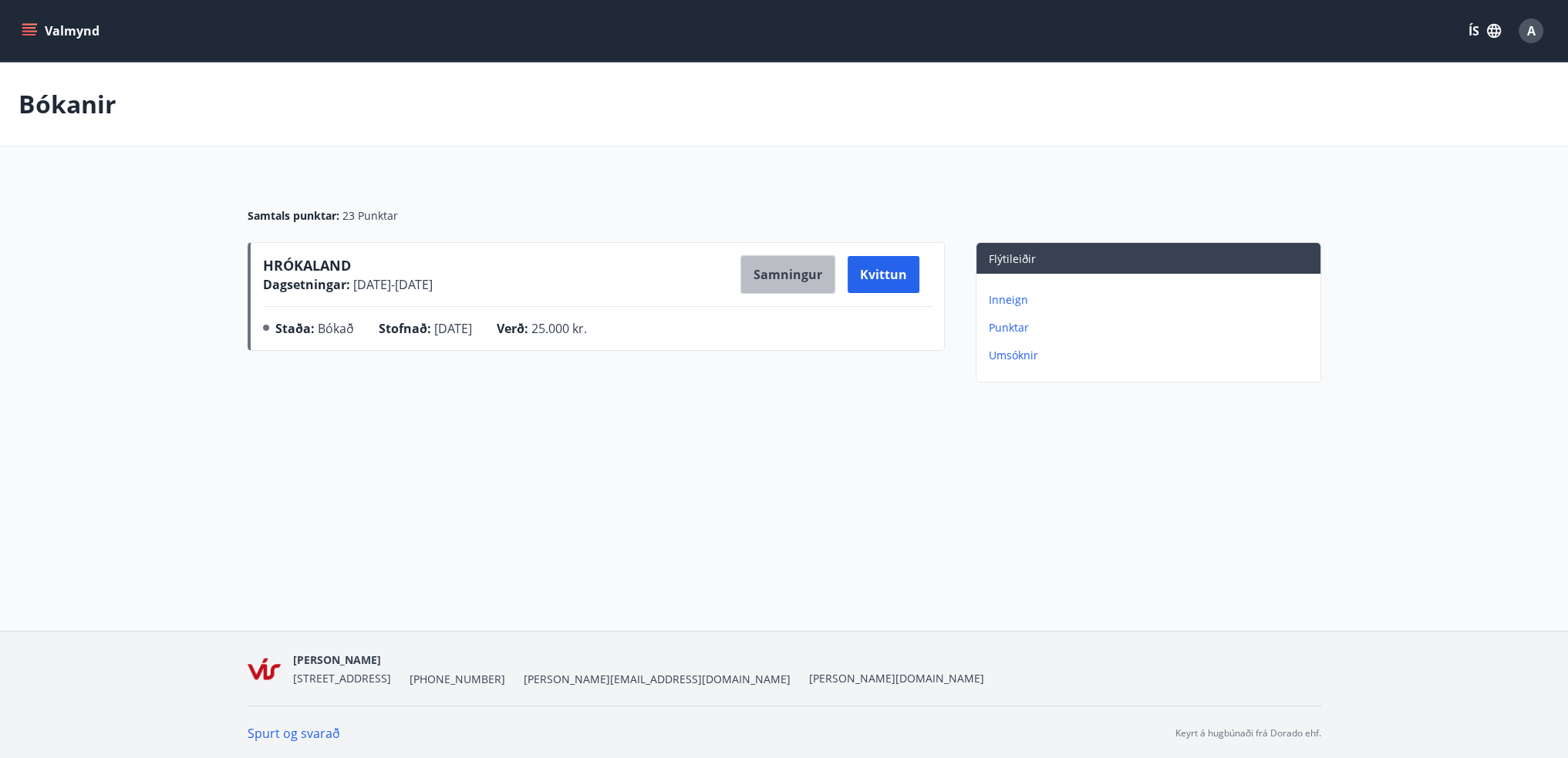
click at [784, 272] on button "Samningur" at bounding box center [788, 274] width 95 height 38
click at [1009, 324] on p "Punktar" at bounding box center [1151, 328] width 325 height 15
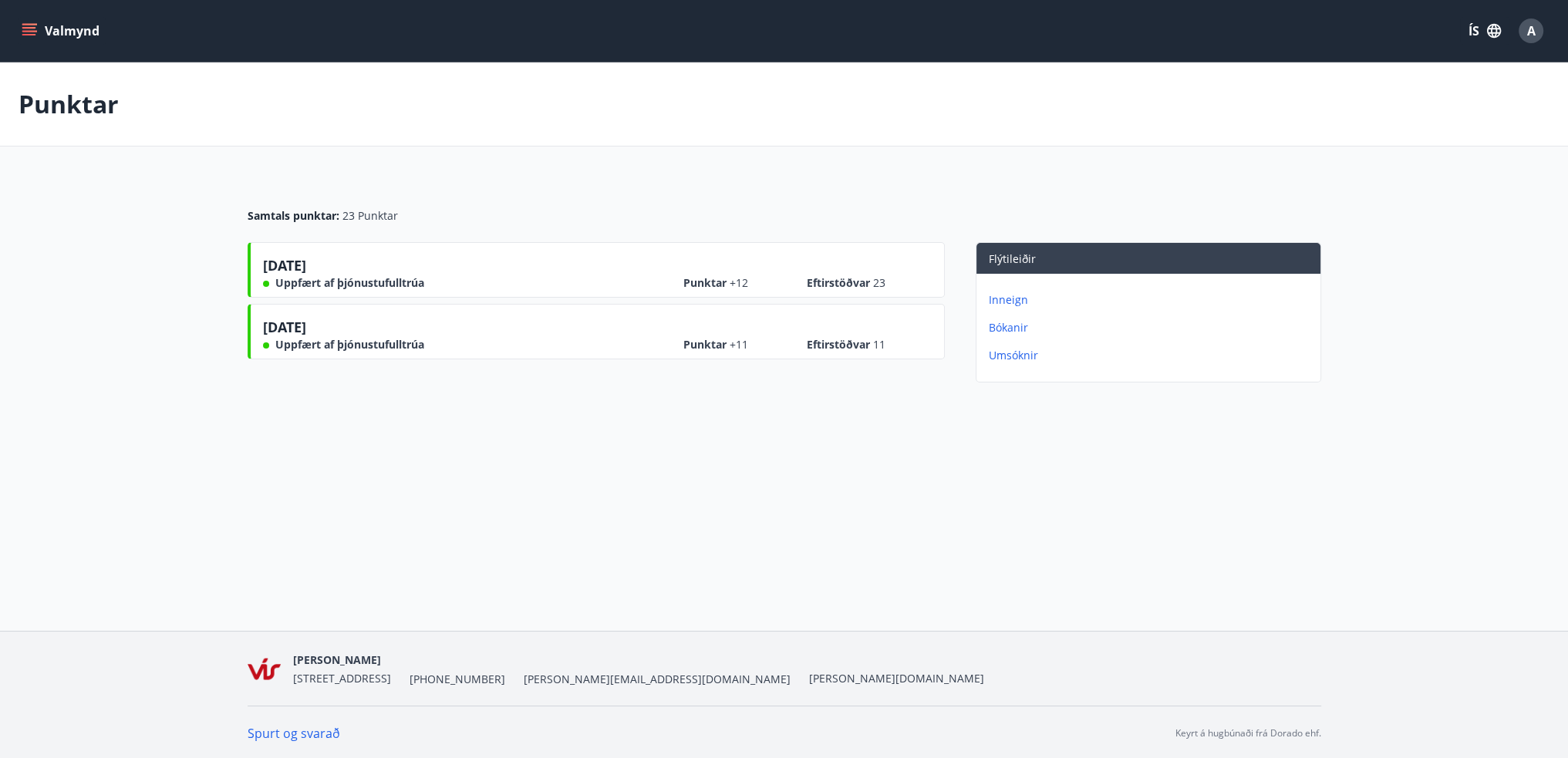
click at [1014, 356] on p "Umsóknir" at bounding box center [1151, 356] width 325 height 15
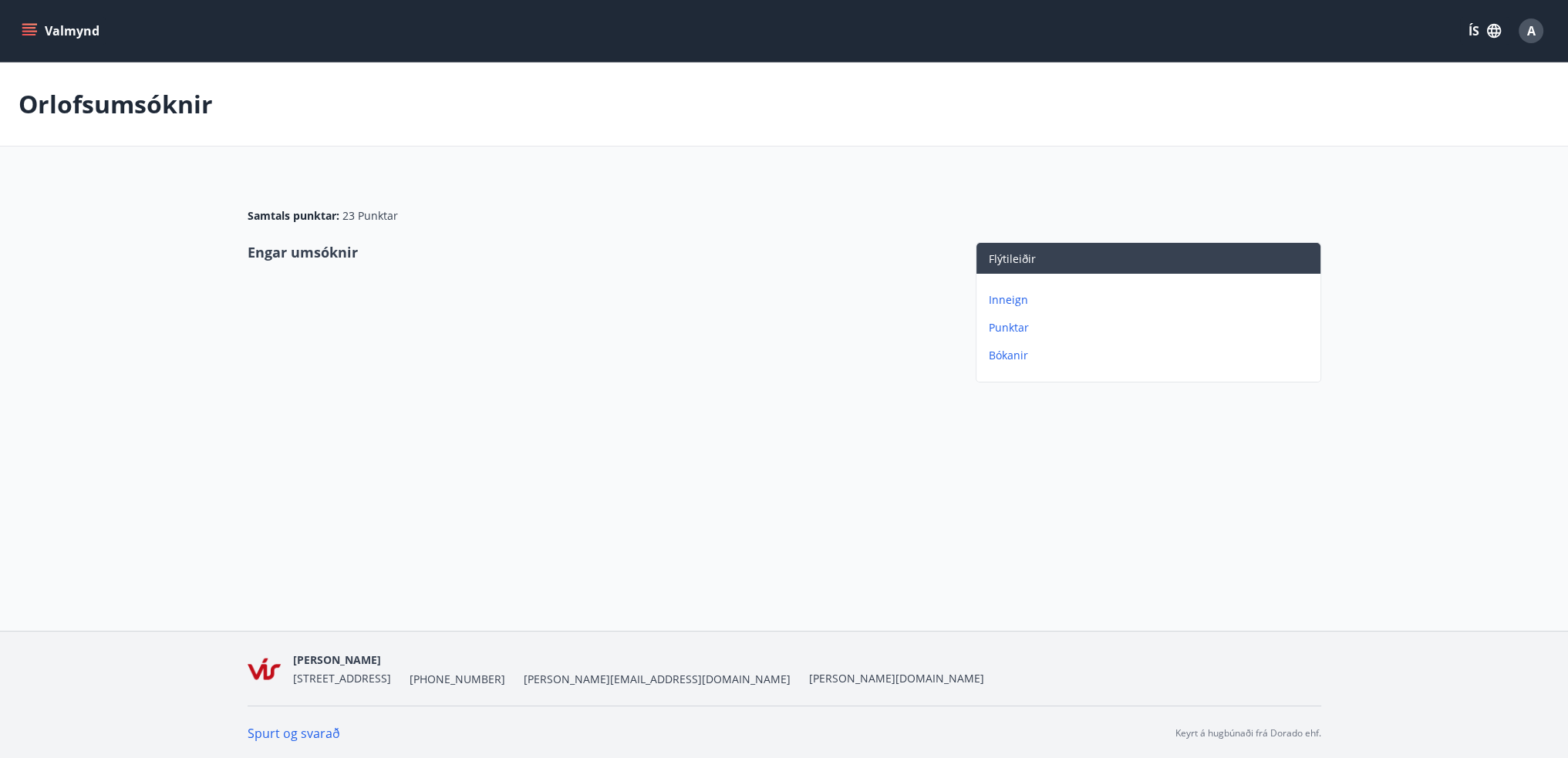
click at [1015, 306] on p "Inneign" at bounding box center [1151, 300] width 325 height 15
